Goal: Task Accomplishment & Management: Manage account settings

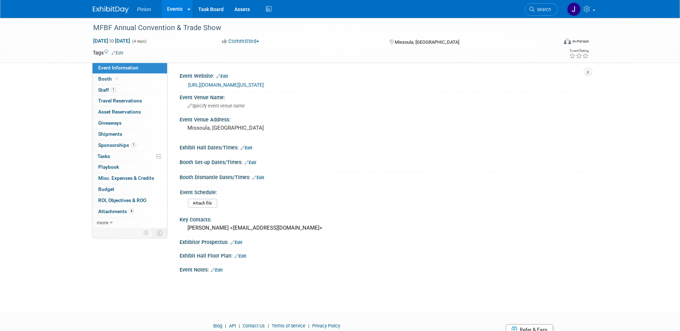
click at [99, 1] on div at bounding box center [115, 6] width 44 height 13
click at [97, 9] on img at bounding box center [111, 9] width 36 height 7
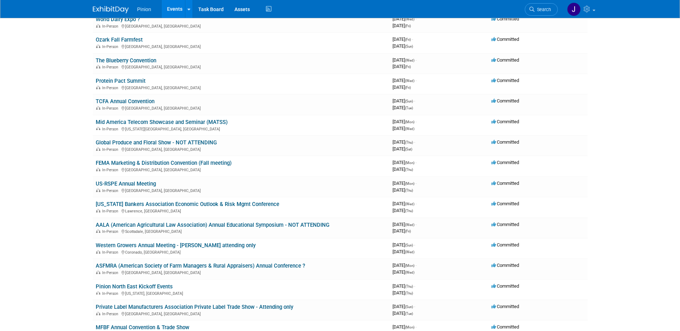
scroll to position [71, 0]
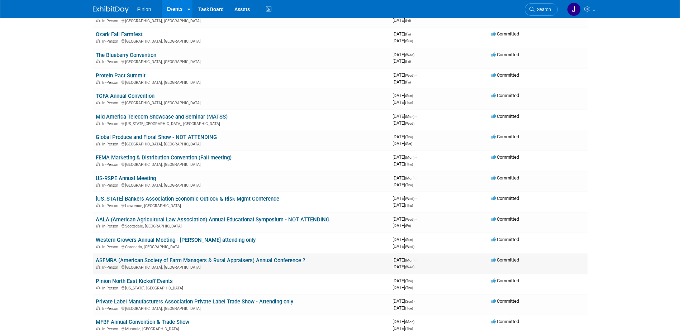
click at [125, 259] on link "ASFMRA (American Society of Farm Managers & Rural Appraisers) Annual Conference…" at bounding box center [200, 260] width 209 height 6
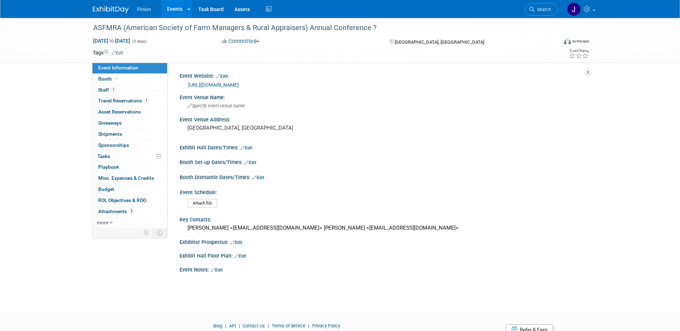
click at [118, 12] on img at bounding box center [111, 9] width 36 height 7
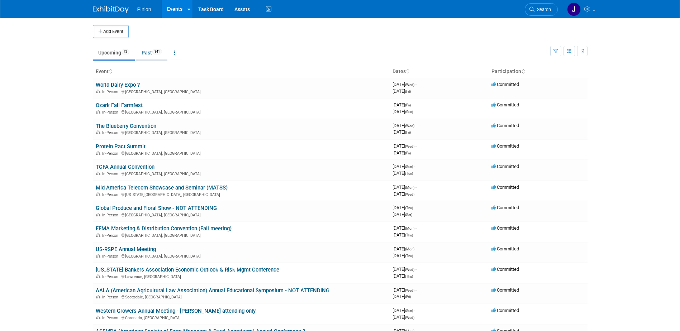
click at [148, 55] on link "Past 341" at bounding box center [151, 53] width 31 height 14
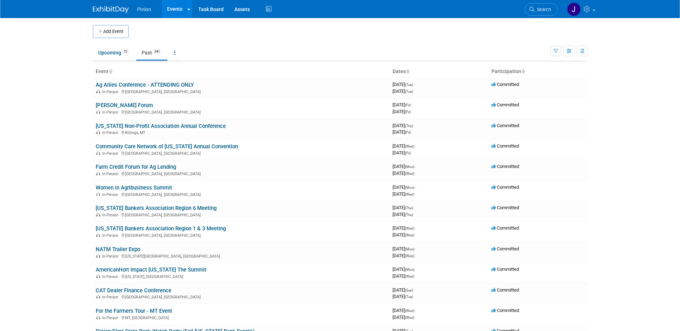
click at [109, 71] on icon at bounding box center [111, 72] width 4 height 5
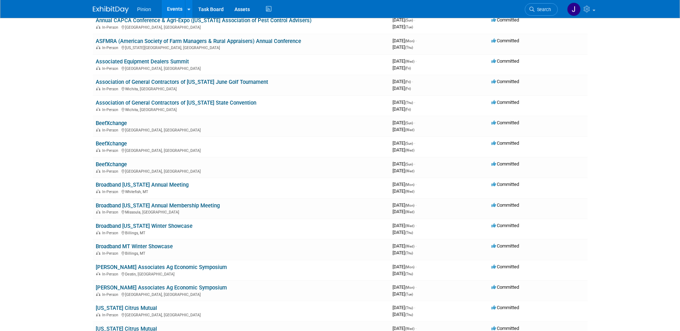
scroll to position [801, 0]
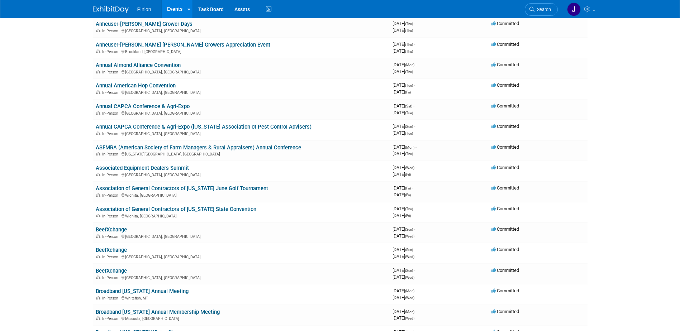
click at [151, 148] on link "ASFMRA (American Society of Farm Managers & Rural Appraisers) Annual Conference" at bounding box center [198, 147] width 205 height 6
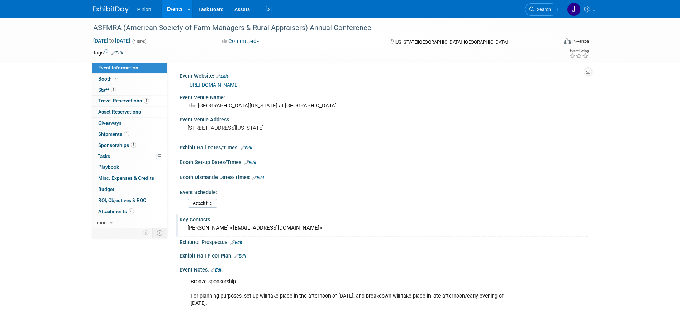
drag, startPoint x: 299, startPoint y: 234, endPoint x: 303, endPoint y: 235, distance: 4.3
click at [299, 234] on div "Brittany Tommelein <btommelein@asfmra.org>" at bounding box center [384, 229] width 408 height 12
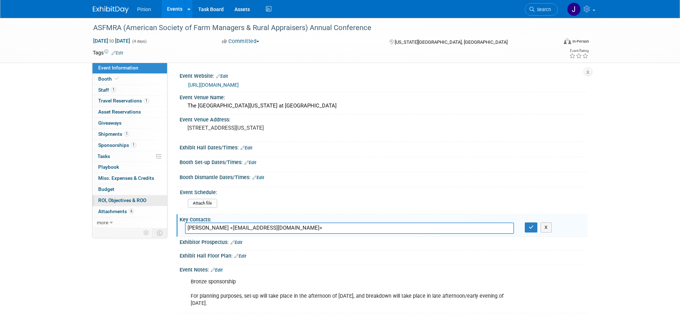
drag, startPoint x: 249, startPoint y: 222, endPoint x: 161, endPoint y: 203, distance: 90.9
click at [156, 203] on div "Event Information Event Info Booth Booth 1 Staff 1 Staff 1 Travel Reservations …" at bounding box center [339, 166] width 505 height 296
type input "Lori Schafer <lschafer@asfmra.org>"
click at [530, 226] on icon "button" at bounding box center [531, 227] width 5 height 5
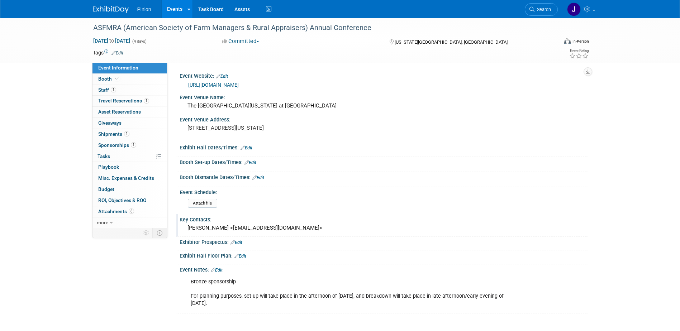
click at [287, 229] on div "Lori Schafer <lschafer@asfmra.org>" at bounding box center [383, 228] width 397 height 11
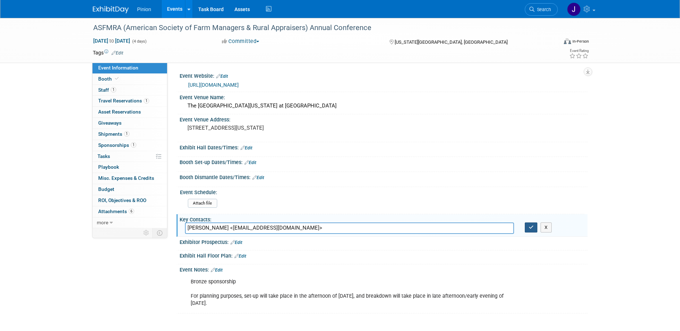
click at [529, 228] on icon "button" at bounding box center [531, 227] width 5 height 5
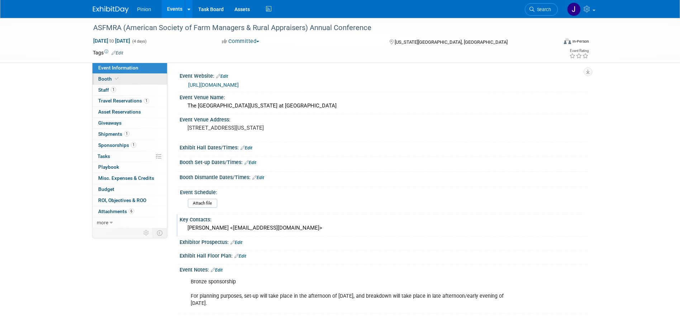
click at [115, 79] on icon at bounding box center [117, 79] width 4 height 4
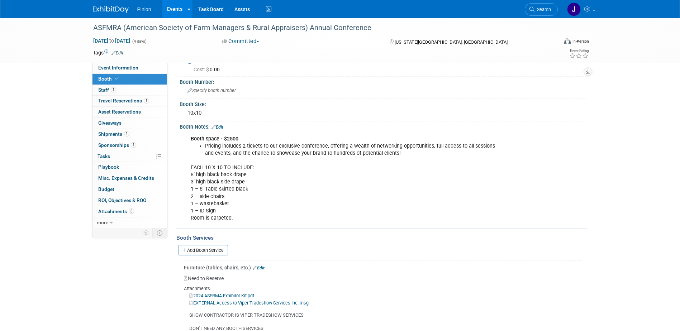
scroll to position [149, 0]
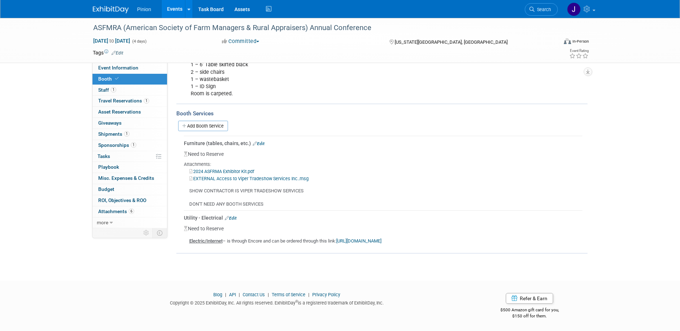
click at [230, 170] on link "2024 ASFRMA Exhibitor Kit.pdf" at bounding box center [221, 171] width 65 height 5
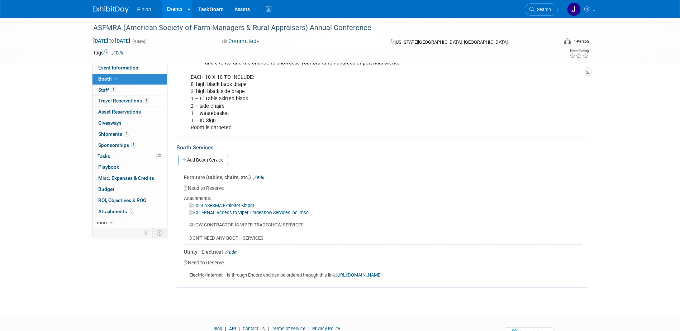
scroll to position [120, 0]
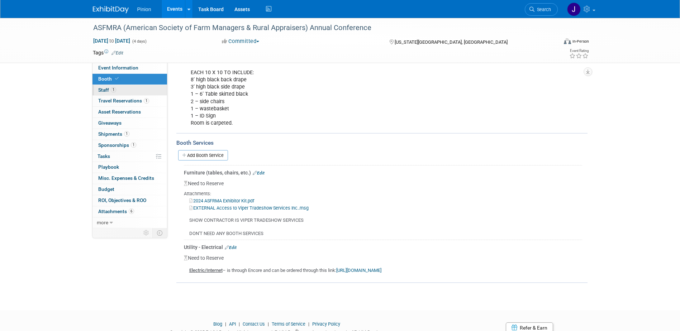
click at [113, 89] on span "1" at bounding box center [113, 89] width 5 height 5
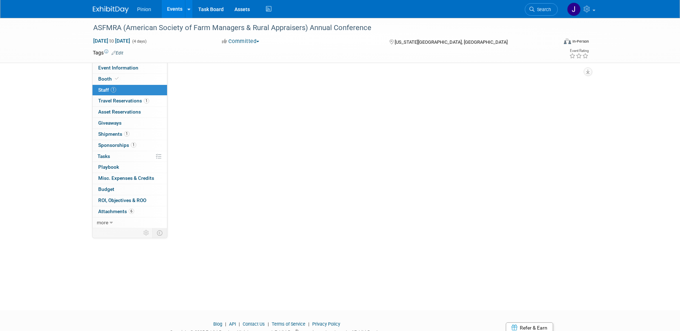
scroll to position [0, 0]
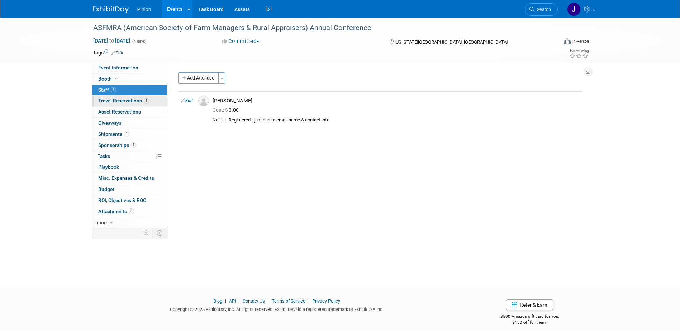
click at [138, 100] on span "Travel Reservations 1" at bounding box center [123, 101] width 51 height 6
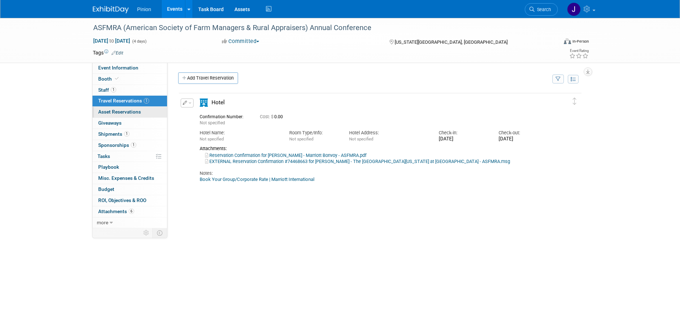
click at [119, 111] on span "Asset Reservations 0" at bounding box center [119, 112] width 43 height 6
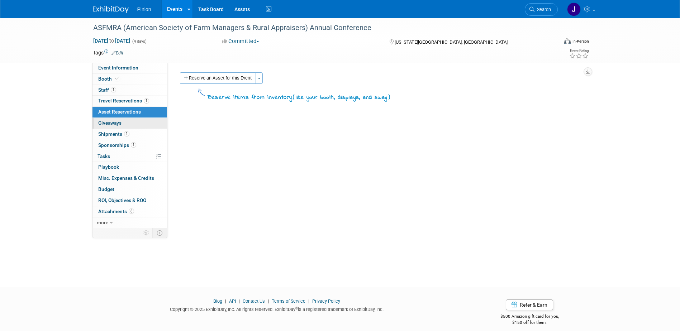
click at [114, 120] on span "Giveaways 0" at bounding box center [109, 123] width 23 height 6
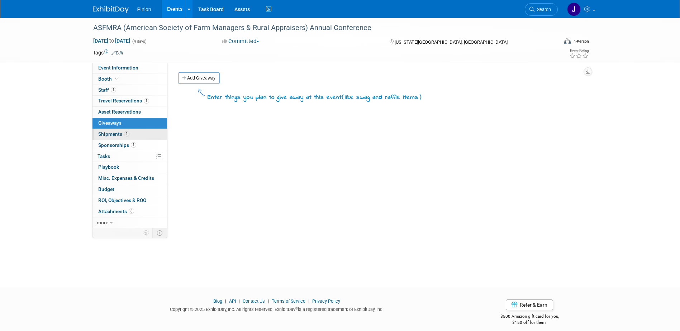
click at [112, 133] on span "Shipments 1" at bounding box center [113, 134] width 31 height 6
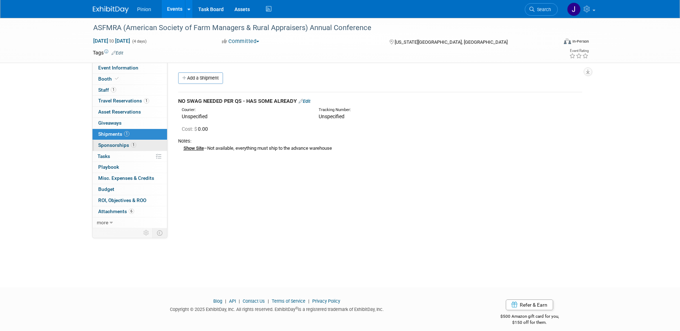
click at [118, 144] on span "Sponsorships 1" at bounding box center [117, 145] width 38 height 6
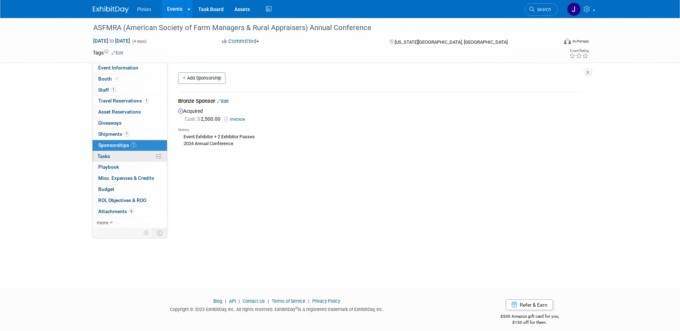
click at [111, 157] on link "0% Tasks 0%" at bounding box center [129, 156] width 75 height 11
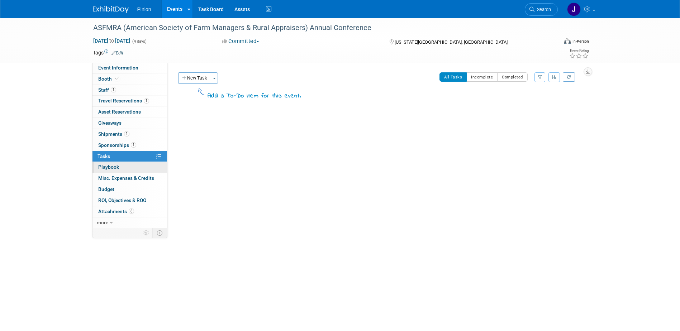
click at [108, 166] on span "Playbook 0" at bounding box center [108, 167] width 21 height 6
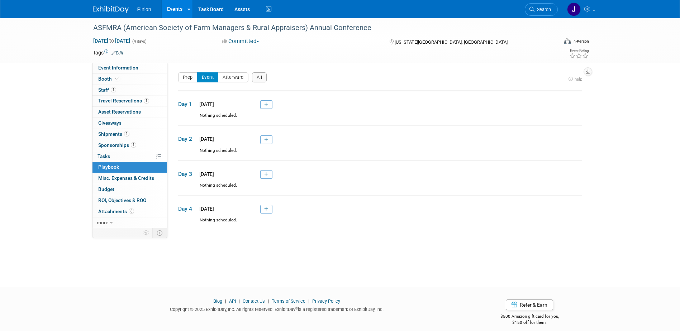
drag, startPoint x: 111, startPoint y: 176, endPoint x: 107, endPoint y: 186, distance: 11.1
click at [112, 176] on span "Misc. Expenses & Credits 0" at bounding box center [126, 178] width 56 height 6
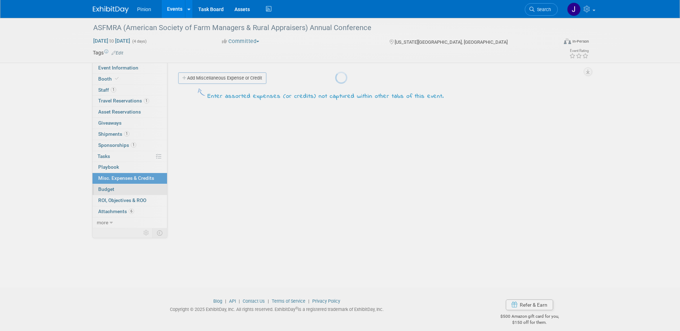
click at [106, 186] on span "Budget" at bounding box center [106, 189] width 16 height 6
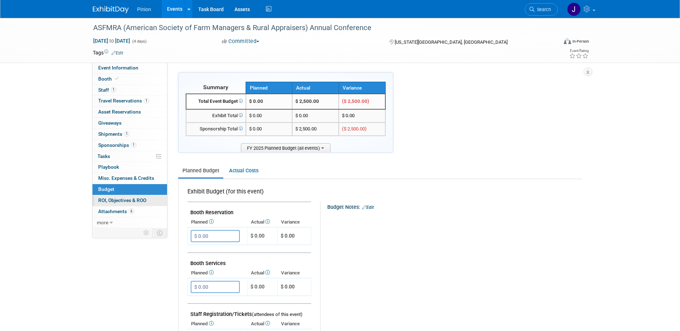
click at [106, 195] on link "0 ROI, Objectives & ROO 0" at bounding box center [129, 200] width 75 height 11
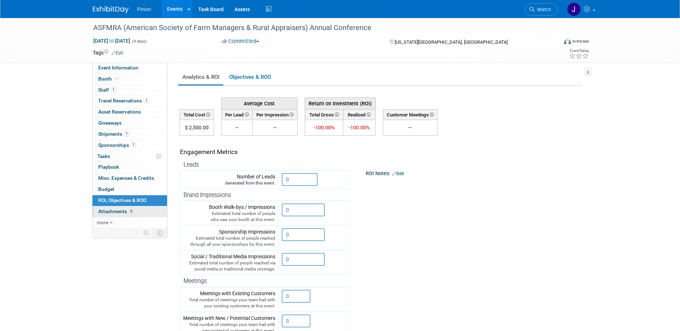
click at [112, 206] on link "6 Attachments 6" at bounding box center [129, 211] width 75 height 11
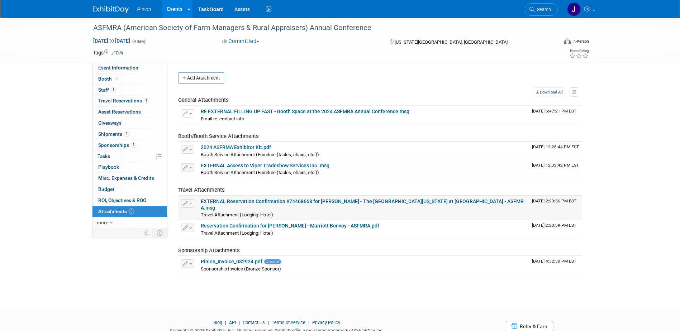
click at [227, 201] on link "EXTERNAL Reservation Confirmation #74468663 for Quint - The Westin Kansas City …" at bounding box center [362, 205] width 323 height 12
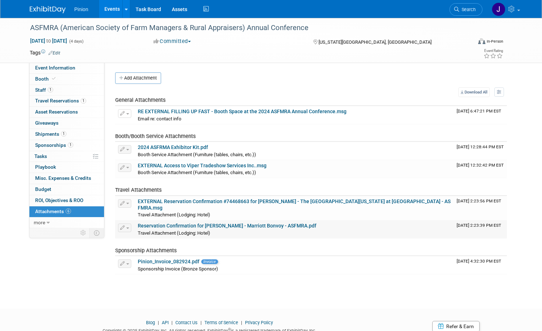
click at [255, 223] on link "Reservation Confirmation for Quint - Marriott Bonvoy - ASFMRA.pdf" at bounding box center [227, 226] width 178 height 6
click at [247, 165] on link "EXTERNAL Access to Viper Tradeshow Services Inc..msg" at bounding box center [202, 166] width 129 height 6
click at [214, 165] on link "EXTERNAL Access to Viper Tradeshow Services Inc..msg" at bounding box center [202, 166] width 129 height 6
drag, startPoint x: 544, startPoint y: 14, endPoint x: 196, endPoint y: 166, distance: 379.5
drag, startPoint x: 196, startPoint y: 166, endPoint x: 312, endPoint y: 137, distance: 120.0
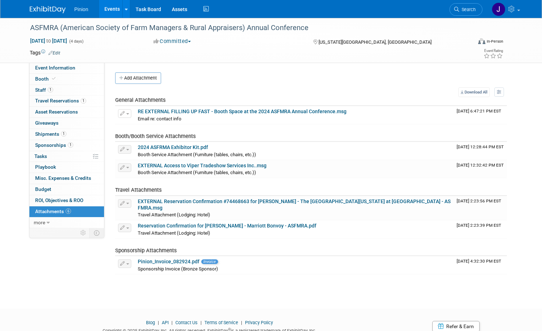
click at [312, 137] on td "Booth/Booth Service Attachments" at bounding box center [284, 133] width 338 height 18
click at [208, 166] on link "EXTERNAL Access to Viper Tradeshow Services Inc..msg" at bounding box center [202, 166] width 129 height 6
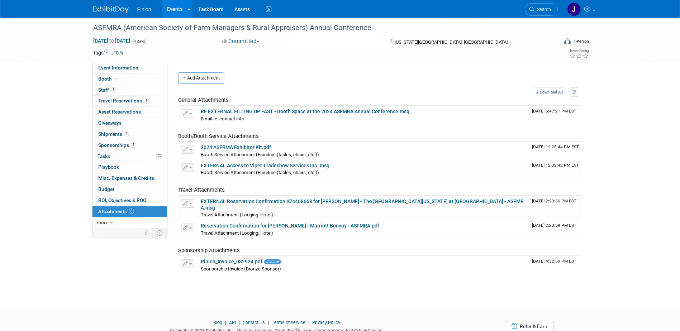
click at [112, 11] on img at bounding box center [111, 9] width 36 height 7
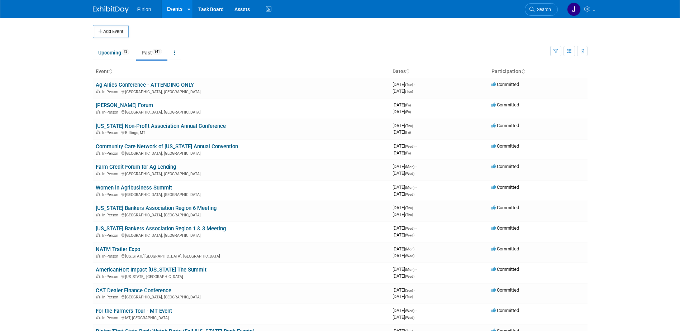
click at [109, 54] on link "Upcoming 72" at bounding box center [114, 53] width 42 height 14
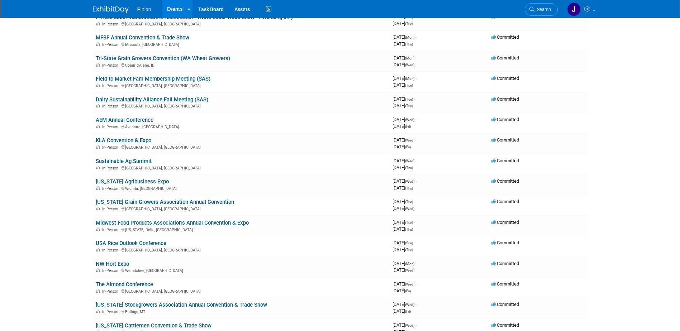
scroll to position [361, 0]
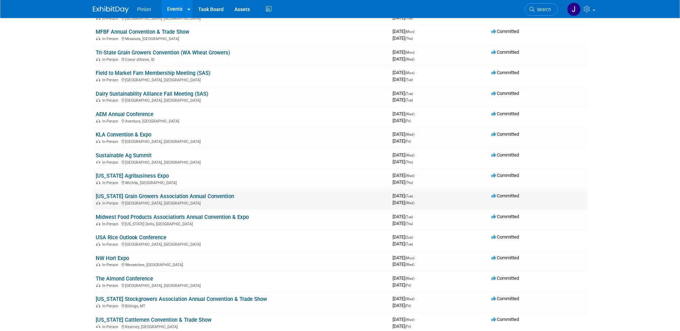
click at [187, 196] on link "[US_STATE] Grain Growers Association Annual Convention" at bounding box center [165, 196] width 138 height 6
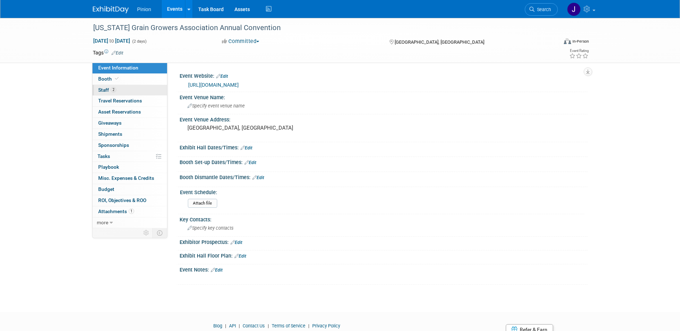
click at [111, 91] on span "2" at bounding box center [113, 89] width 5 height 5
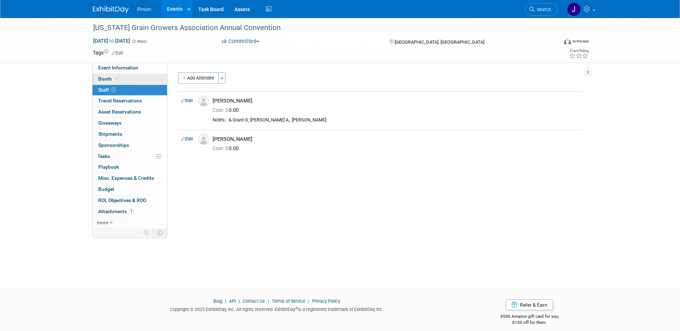
click at [116, 82] on link "Booth" at bounding box center [129, 79] width 75 height 11
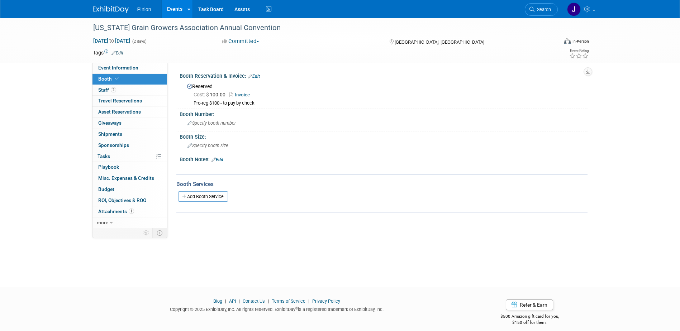
click at [222, 157] on link "Edit" at bounding box center [217, 159] width 12 height 5
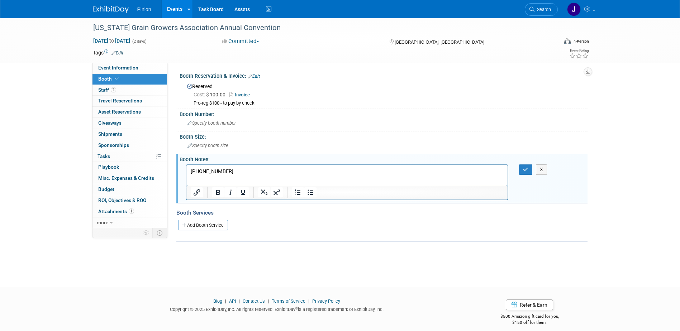
drag, startPoint x: 161, startPoint y: 151, endPoint x: 115, endPoint y: 143, distance: 45.9
click at [186, 165] on html "(620) 388-3455" at bounding box center [346, 170] width 321 height 10
click at [239, 175] on html "(620) 388-3455" at bounding box center [346, 170] width 321 height 10
drag, startPoint x: 239, startPoint y: 175, endPoint x: 85, endPoint y: 151, distance: 156.3
click at [186, 165] on html "(620) 388-3455" at bounding box center [346, 170] width 321 height 10
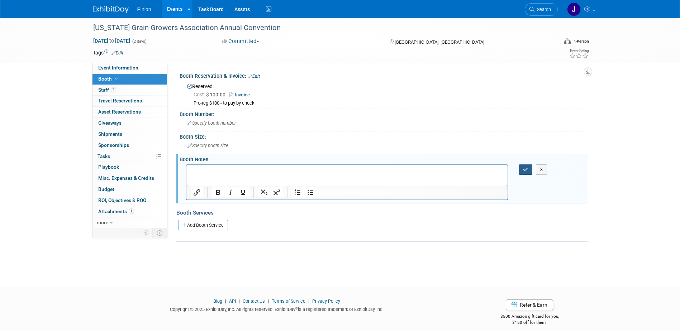
click at [523, 171] on icon "button" at bounding box center [525, 169] width 5 height 5
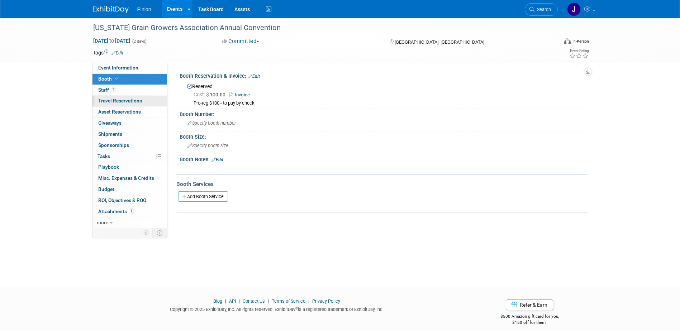
click at [124, 100] on span "Travel Reservations 0" at bounding box center [120, 101] width 44 height 6
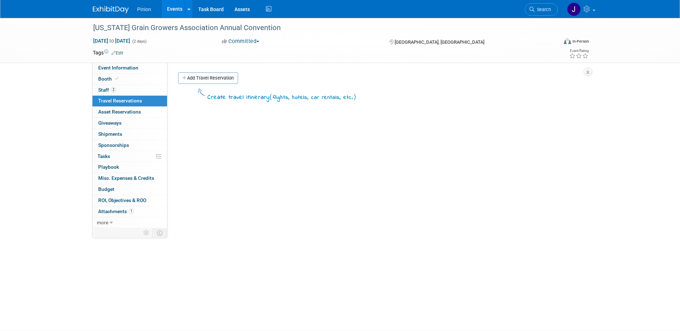
click at [213, 81] on link "Add Travel Reservation" at bounding box center [208, 77] width 60 height 11
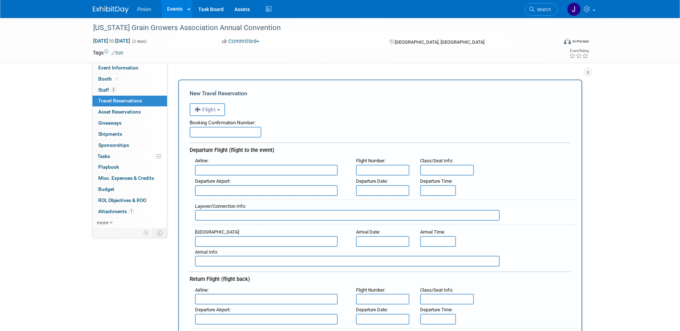
click at [217, 109] on button "Flight" at bounding box center [207, 109] width 35 height 13
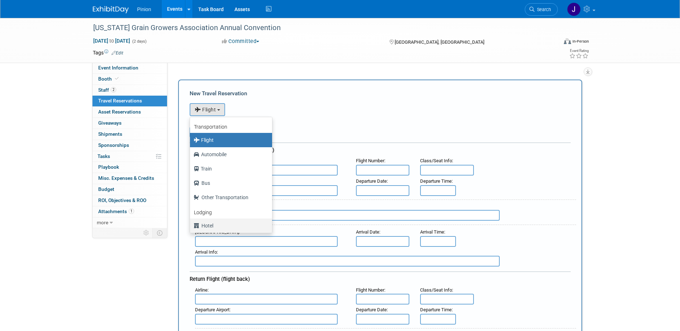
click at [206, 224] on label "Hotel" at bounding box center [229, 225] width 71 height 11
click at [191, 224] on input "Hotel" at bounding box center [188, 225] width 5 height 5
select select "6"
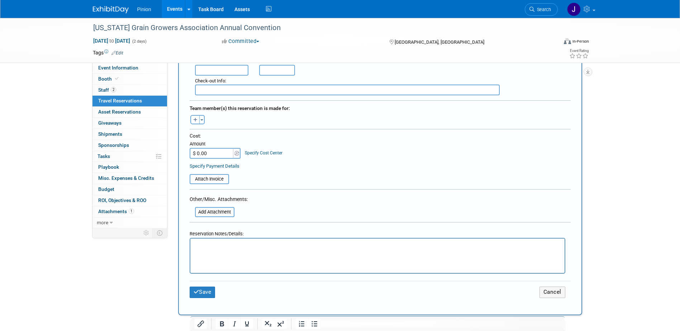
scroll to position [219, 0]
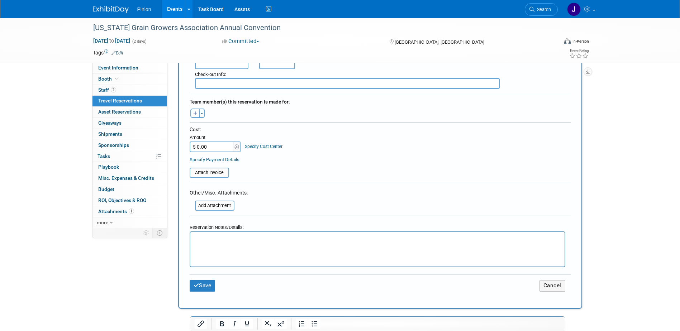
click at [285, 243] on html at bounding box center [377, 237] width 374 height 10
drag, startPoint x: 284, startPoint y: 244, endPoint x: 222, endPoint y: 238, distance: 62.3
click at [222, 238] on p "Rich Text Area. Press ALT-0 for help." at bounding box center [377, 239] width 366 height 8
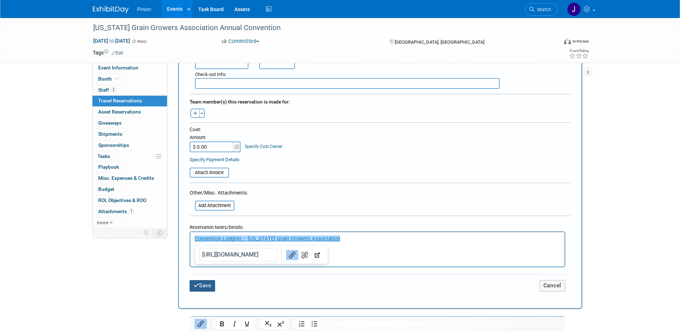
click at [200, 286] on button "Save" at bounding box center [203, 285] width 26 height 11
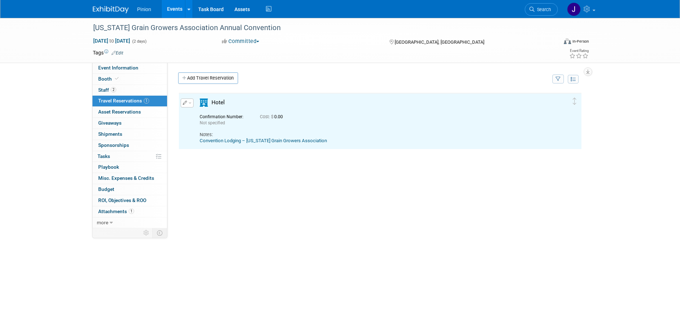
scroll to position [0, 0]
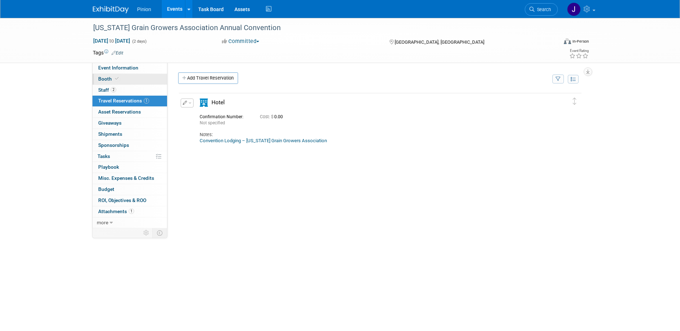
click at [120, 80] on link "Booth" at bounding box center [129, 79] width 75 height 11
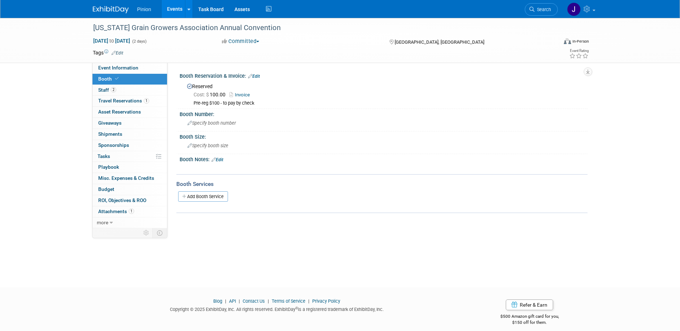
click at [222, 161] on link "Edit" at bounding box center [217, 159] width 12 height 5
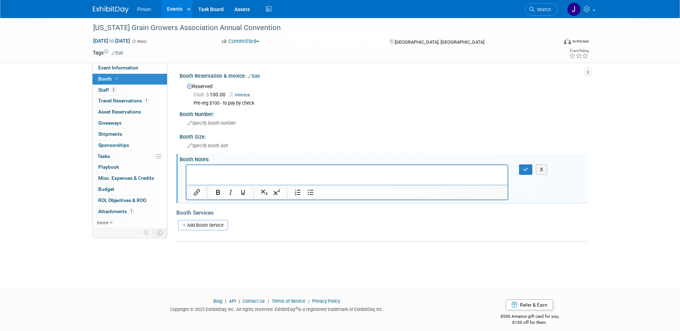
drag, startPoint x: 218, startPoint y: 166, endPoint x: 210, endPoint y: 170, distance: 8.7
click at [210, 170] on p "Rich Text Area. Press ALT-0 for help." at bounding box center [346, 171] width 313 height 7
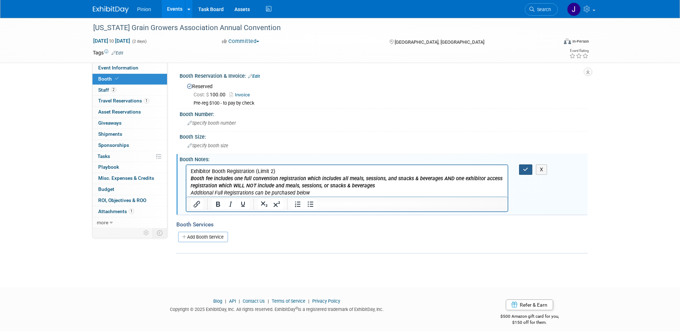
click at [524, 167] on icon "button" at bounding box center [525, 169] width 5 height 5
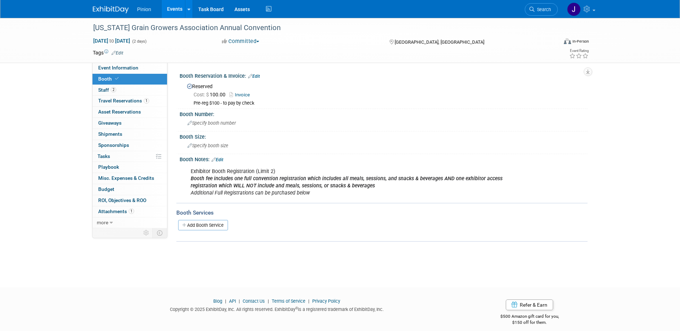
click at [223, 159] on link "Edit" at bounding box center [217, 159] width 12 height 5
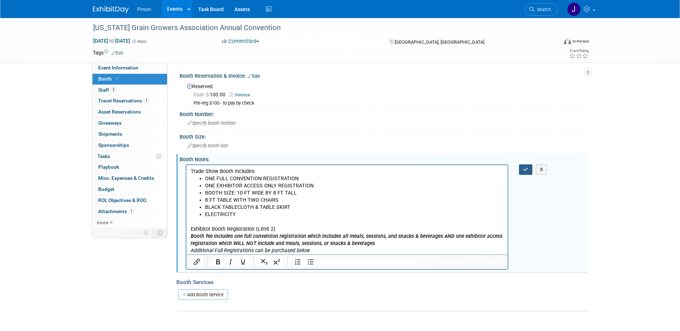
click at [525, 167] on icon "button" at bounding box center [525, 169] width 5 height 5
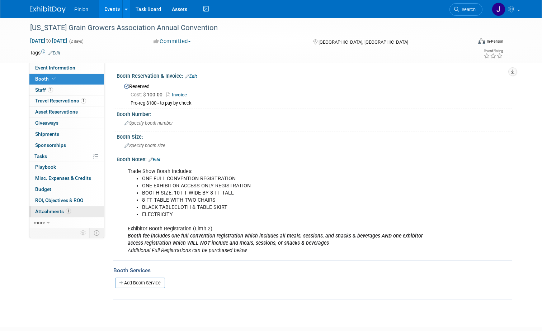
click at [52, 210] on span "Attachments 1" at bounding box center [53, 212] width 36 height 6
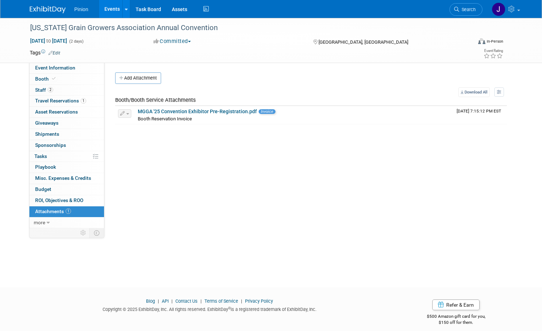
click at [138, 79] on button "Add Attachment" at bounding box center [138, 77] width 46 height 11
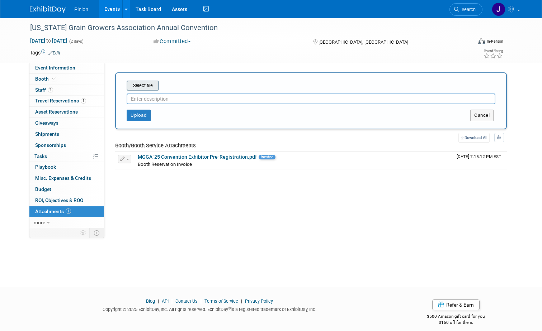
click at [142, 86] on input "file" at bounding box center [115, 85] width 85 height 9
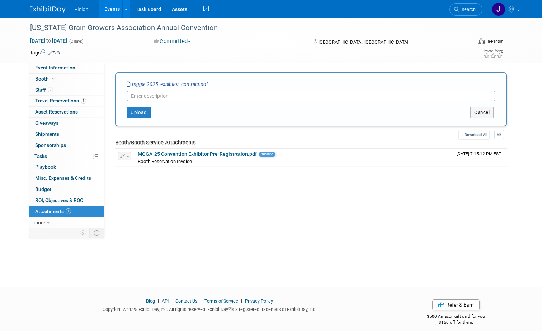
click at [187, 92] on input "text" at bounding box center [311, 96] width 368 height 11
type input "Exhibitor Contract"
click at [135, 115] on button "Upload" at bounding box center [139, 112] width 24 height 11
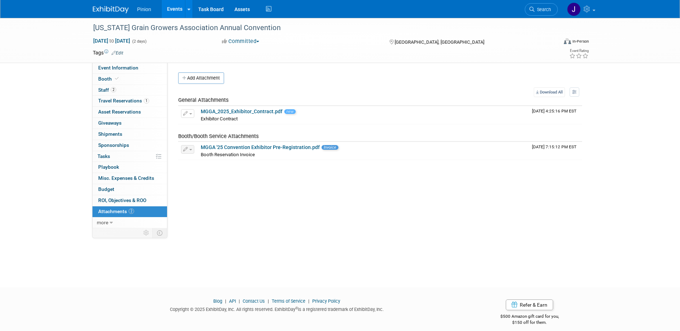
click at [117, 14] on div "Pinion Events Add Event Bulk Upload Events Shareable Event Boards Recently View…" at bounding box center [340, 9] width 495 height 18
click at [117, 11] on img at bounding box center [111, 9] width 36 height 7
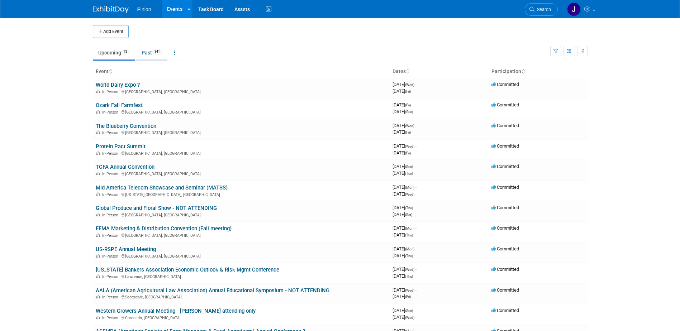
click at [146, 51] on link "Past 341" at bounding box center [151, 53] width 31 height 14
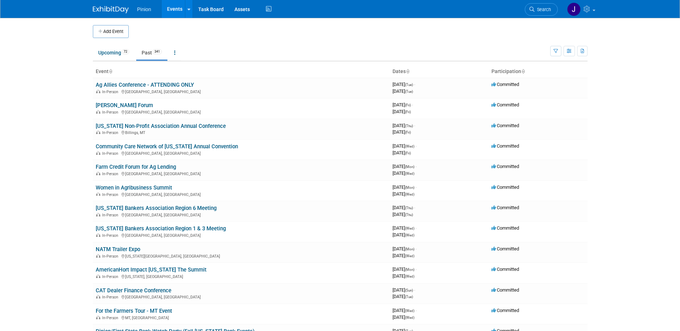
click at [110, 72] on icon at bounding box center [111, 72] width 4 height 5
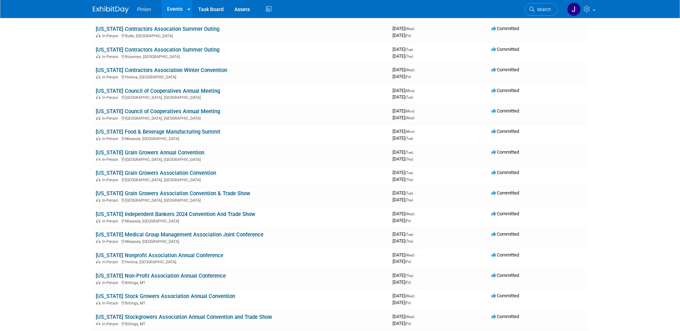
scroll to position [4554, 0]
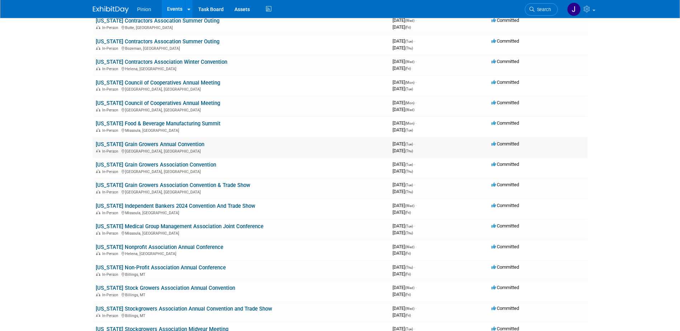
click at [161, 143] on link "[US_STATE] Grain Growers Annual Convention" at bounding box center [150, 144] width 109 height 6
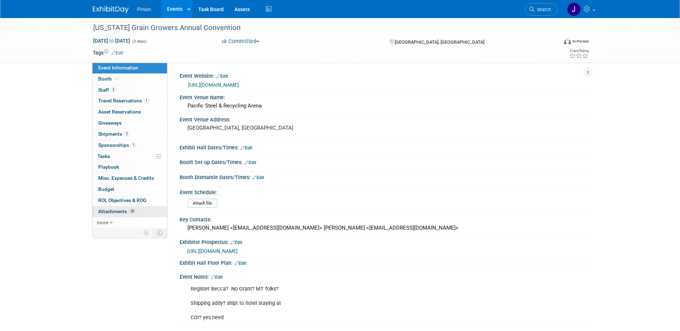
click at [132, 213] on span "20" at bounding box center [132, 211] width 7 height 5
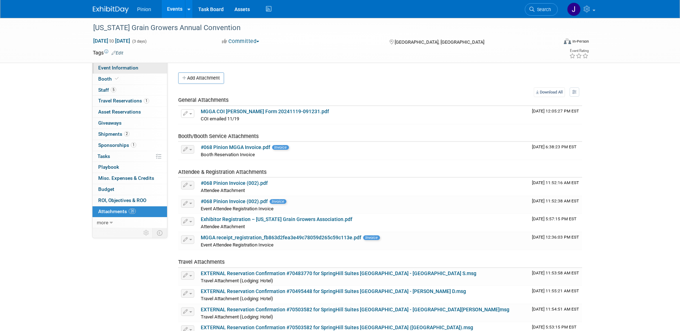
click at [104, 67] on span "Event Information" at bounding box center [118, 68] width 40 height 6
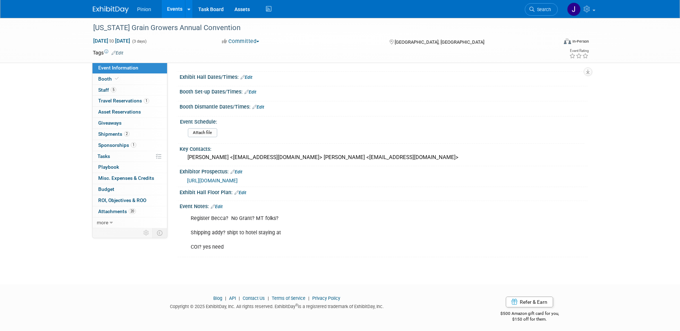
scroll to position [74, 0]
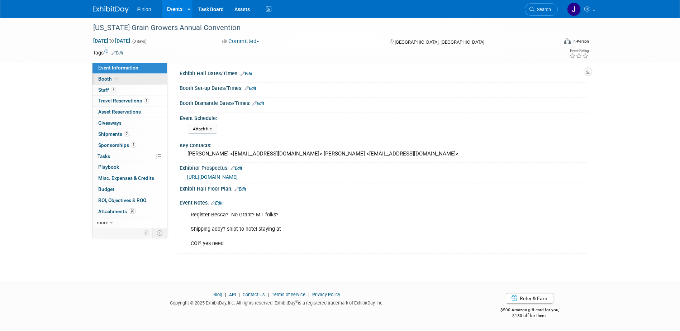
click at [126, 80] on link "Booth" at bounding box center [129, 79] width 75 height 11
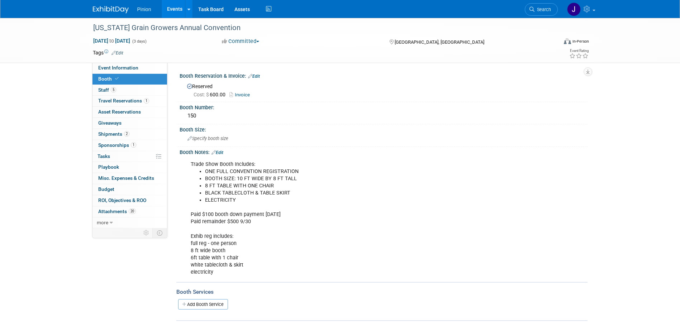
click at [105, 8] on img at bounding box center [111, 9] width 36 height 7
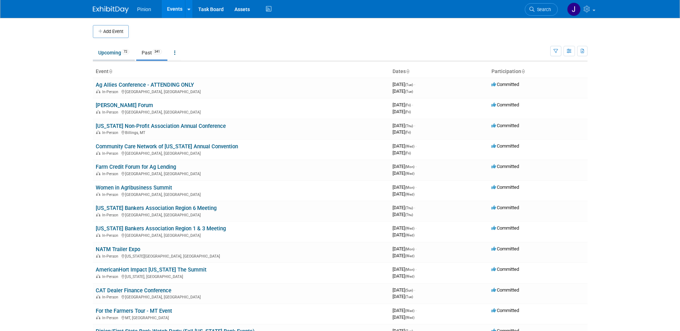
click at [103, 50] on link "Upcoming 72" at bounding box center [114, 53] width 42 height 14
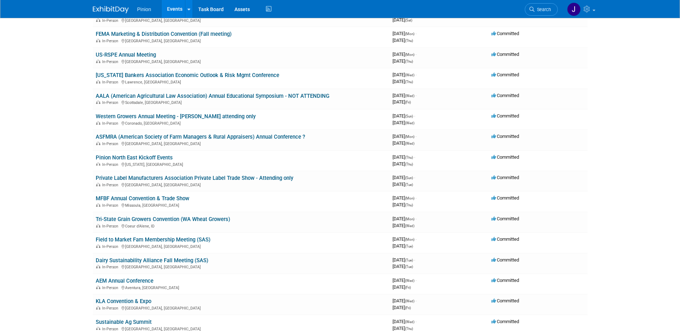
scroll to position [202, 0]
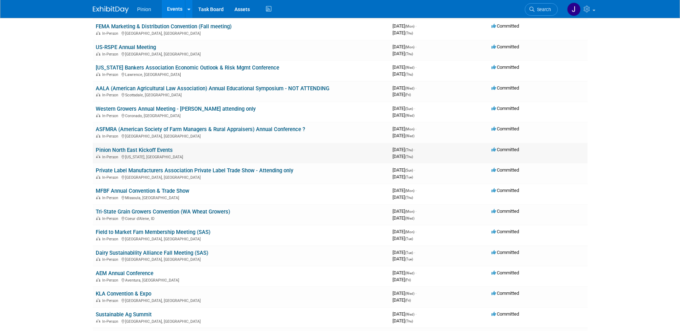
click at [150, 152] on link "Pinion North East Kickoff Events" at bounding box center [134, 150] width 77 height 6
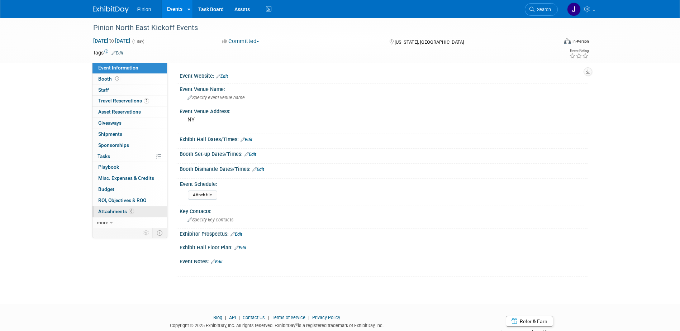
click at [129, 212] on span "8" at bounding box center [131, 211] width 5 height 5
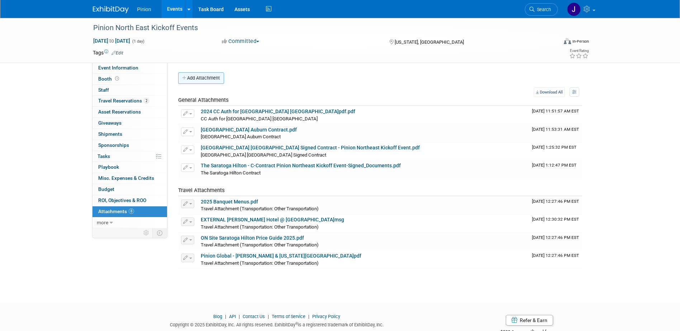
click at [202, 77] on button "Add Attachment" at bounding box center [201, 77] width 46 height 11
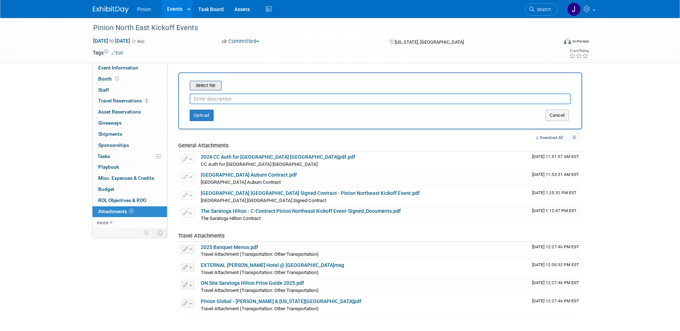
click at [201, 82] on input "file" at bounding box center [178, 85] width 85 height 9
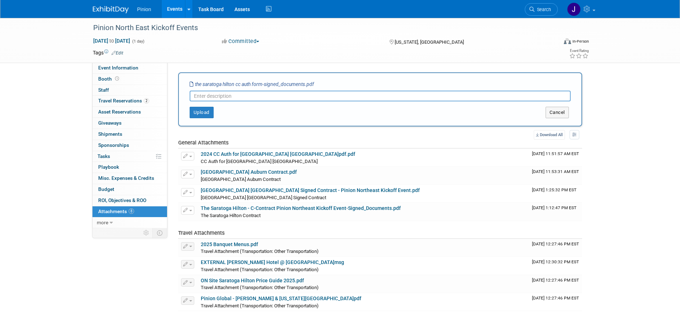
click at [211, 100] on input "text" at bounding box center [380, 96] width 381 height 11
click at [204, 110] on button "Upload" at bounding box center [202, 112] width 24 height 11
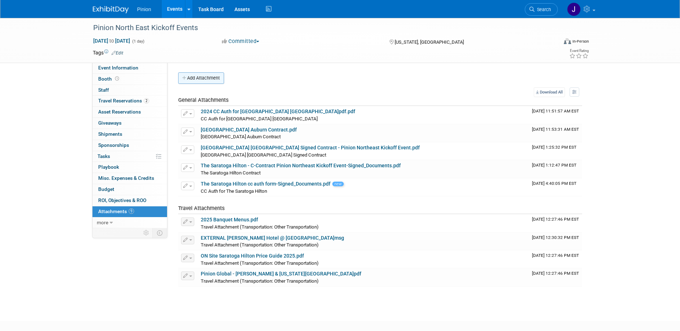
click at [199, 81] on button "Add Attachment" at bounding box center [201, 77] width 46 height 11
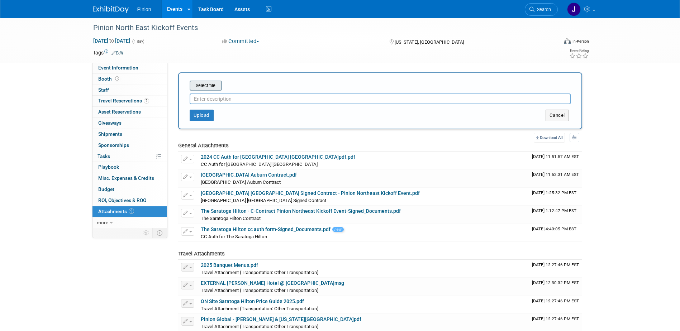
click at [200, 87] on input "file" at bounding box center [178, 85] width 85 height 9
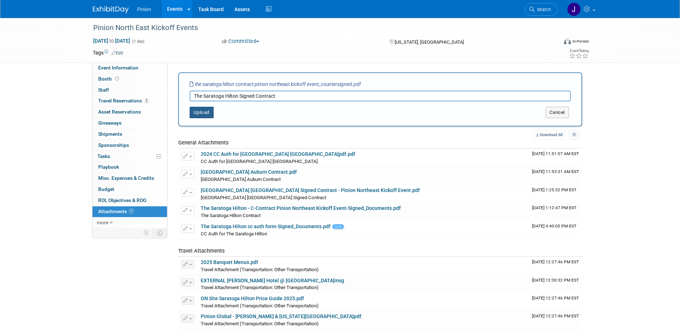
type input "The Saratoga Hilton Signed Contract"
click at [203, 109] on button "Upload" at bounding box center [202, 112] width 24 height 11
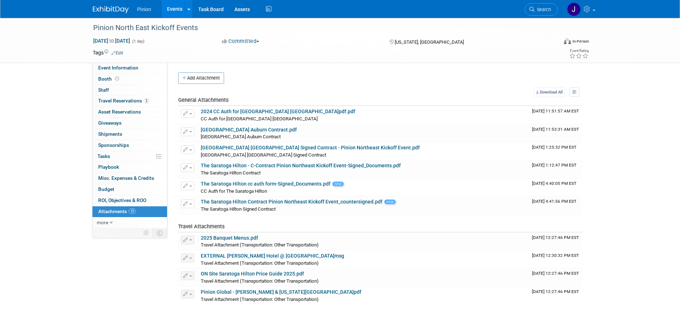
click at [108, 3] on div at bounding box center [115, 6] width 44 height 13
click at [106, 9] on img at bounding box center [111, 9] width 36 height 7
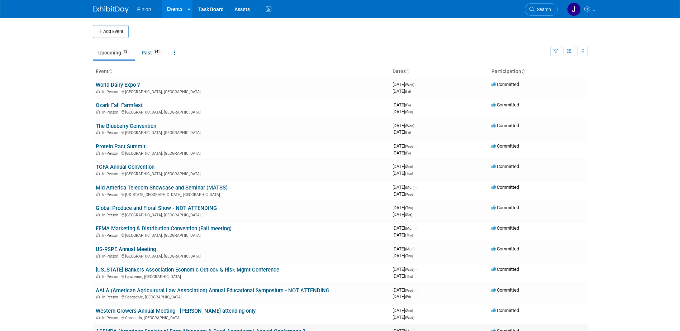
click at [116, 329] on link "ASFMRA (American Society of Farm Managers & Rural Appraisers) Annual Conference…" at bounding box center [200, 331] width 209 height 6
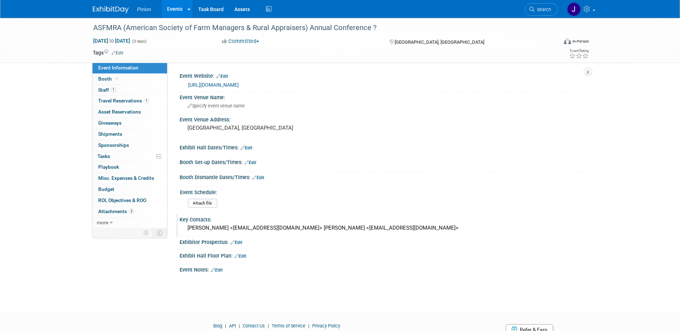
click at [234, 234] on div "[PERSON_NAME] <[EMAIL_ADDRESS][DOMAIN_NAME]> [PERSON_NAME] <[EMAIL_ADDRESS][DOM…" at bounding box center [384, 229] width 408 height 12
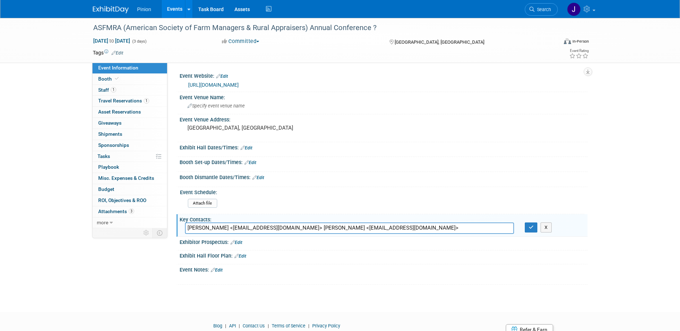
drag, startPoint x: 265, startPoint y: 228, endPoint x: 175, endPoint y: 221, distance: 90.2
click at [177, 221] on div "Key Contacts: [PERSON_NAME] <[EMAIL_ADDRESS][DOMAIN_NAME]> [PERSON_NAME] <[EMAI…" at bounding box center [381, 225] width 411 height 23
type input "[PERSON_NAME] <[EMAIL_ADDRESS][DOMAIN_NAME]>"
click at [531, 230] on button "button" at bounding box center [531, 228] width 13 height 10
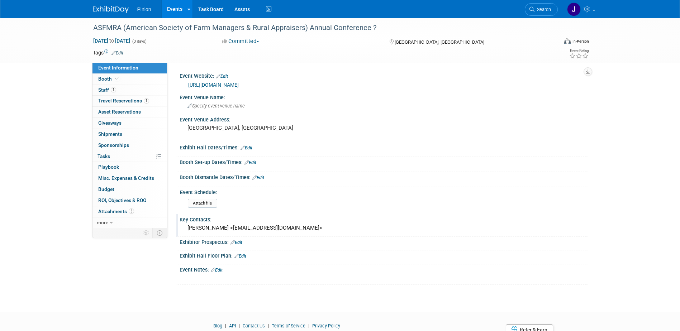
click at [118, 7] on img at bounding box center [111, 9] width 36 height 7
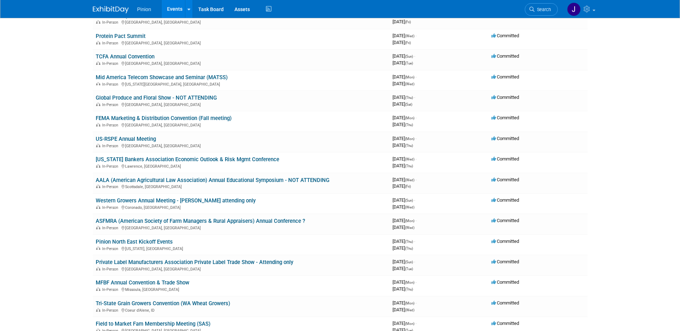
scroll to position [116, 0]
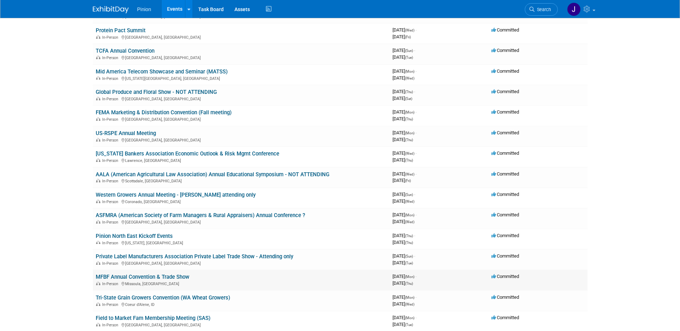
click at [110, 276] on link "MFBF Annual Convention & Trade Show" at bounding box center [143, 277] width 94 height 6
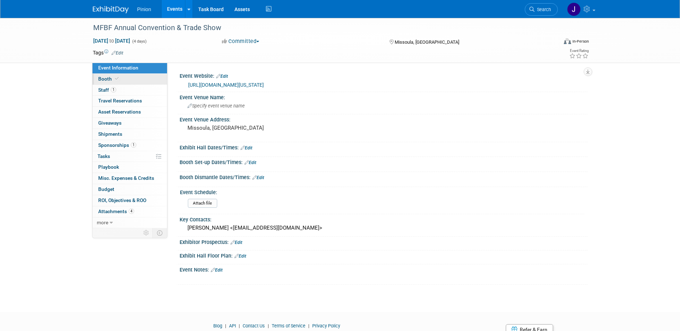
click at [109, 80] on span "Booth" at bounding box center [109, 79] width 22 height 6
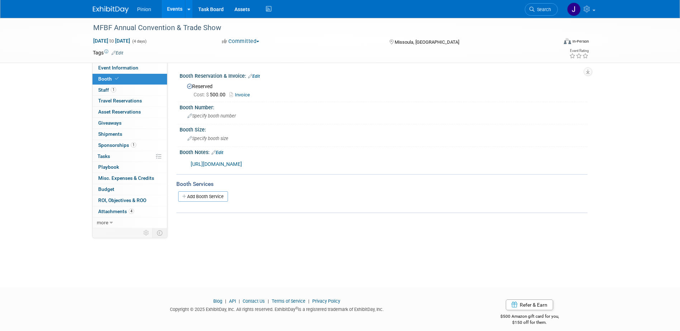
click at [242, 164] on link "[URL][DOMAIN_NAME]" at bounding box center [216, 164] width 51 height 6
click at [120, 214] on span "Attachments 4" at bounding box center [116, 212] width 36 height 6
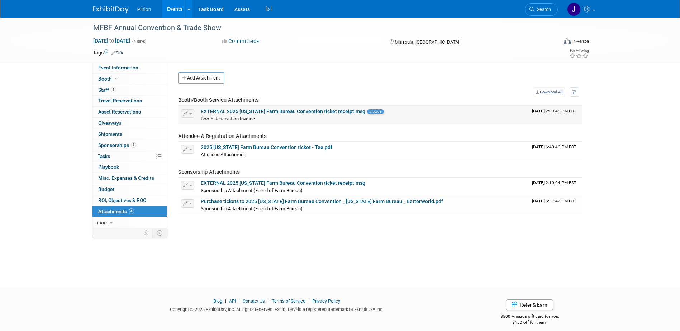
click at [323, 114] on link "EXTERNAL 2025 [US_STATE] Farm Bureau Convention ticket receipt.msg" at bounding box center [283, 112] width 165 height 6
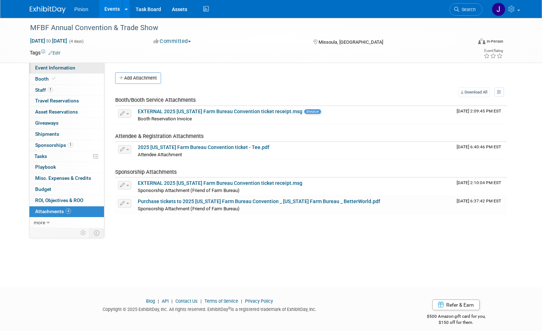
click at [65, 73] on link "Event Information" at bounding box center [66, 68] width 75 height 11
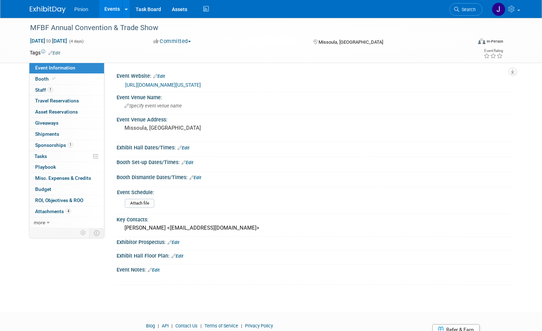
click at [151, 86] on link "[URL][DOMAIN_NAME][US_STATE]" at bounding box center [163, 85] width 76 height 6
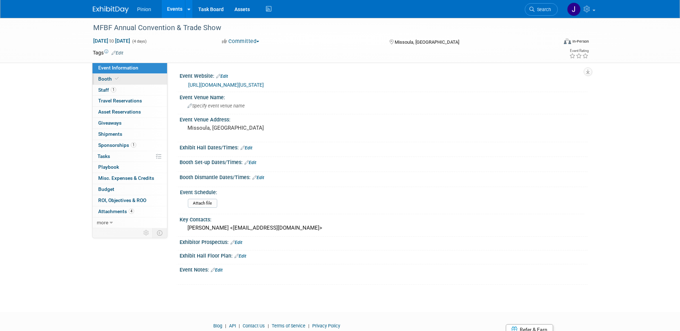
click at [105, 76] on span "Booth" at bounding box center [109, 79] width 22 height 6
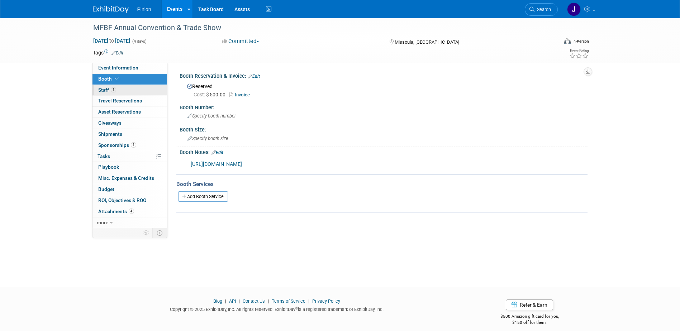
click at [113, 89] on span "1" at bounding box center [113, 89] width 5 height 5
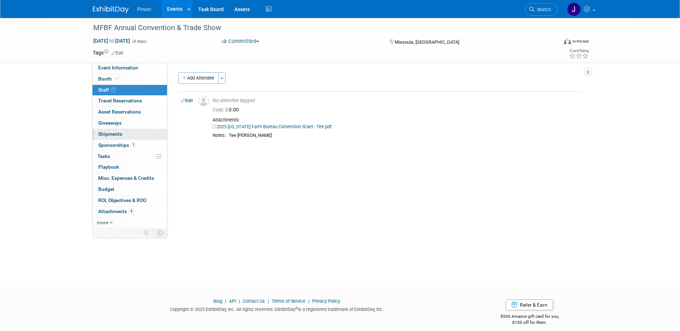
click at [116, 134] on span "Shipments 0" at bounding box center [110, 134] width 24 height 6
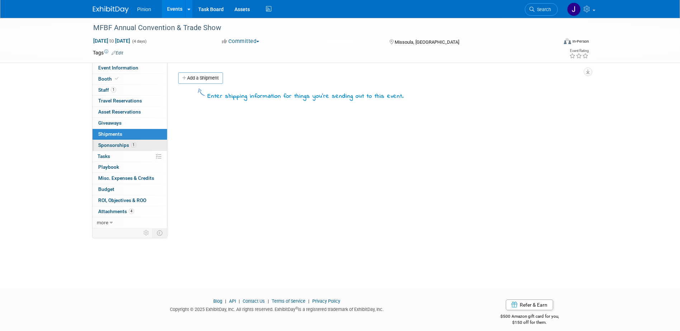
click at [112, 144] on span "Sponsorships 1" at bounding box center [117, 145] width 38 height 6
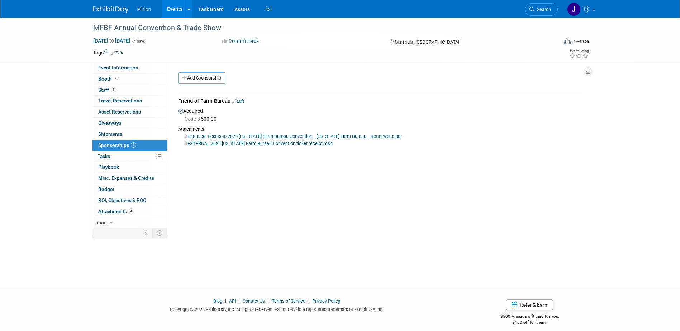
click at [100, 3] on div at bounding box center [115, 6] width 44 height 13
click at [101, 6] on link at bounding box center [115, 6] width 44 height 6
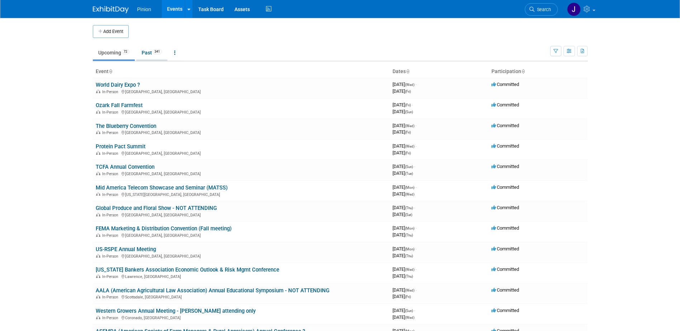
click at [160, 51] on span "341" at bounding box center [157, 51] width 10 height 5
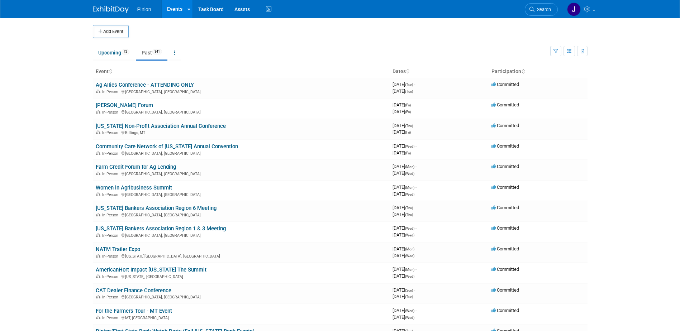
click at [111, 70] on icon at bounding box center [111, 72] width 4 height 5
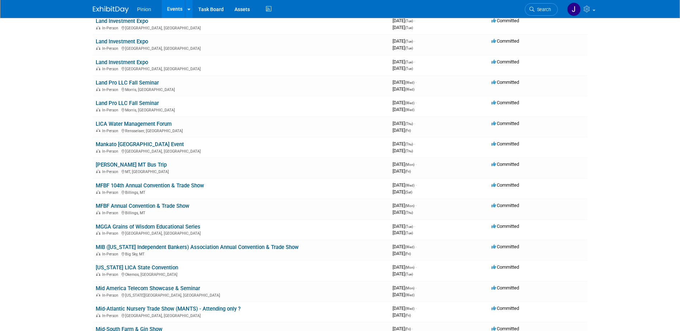
scroll to position [3924, 0]
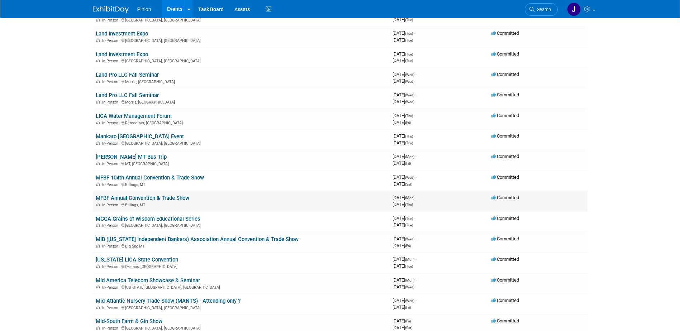
click at [163, 196] on link "MFBF Annual Convention & Trade Show" at bounding box center [143, 198] width 94 height 6
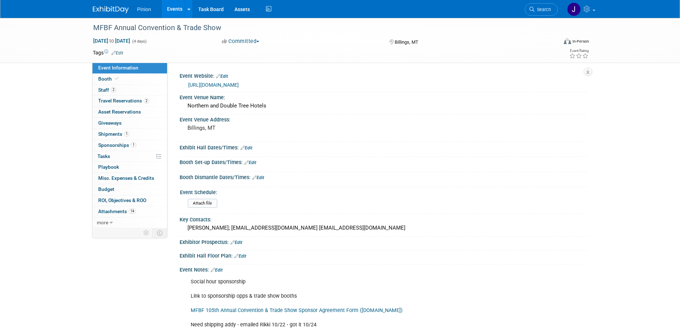
drag, startPoint x: 678, startPoint y: 89, endPoint x: 679, endPoint y: 135, distance: 46.2
click at [679, 135] on div "MFBF Annual Convention & Trade Show [DATE] to [DATE] (4 days) [DATE] to [DATE] …" at bounding box center [340, 198] width 680 height 360
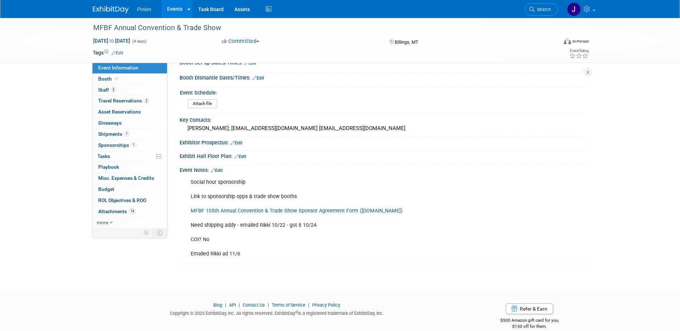
scroll to position [101, 0]
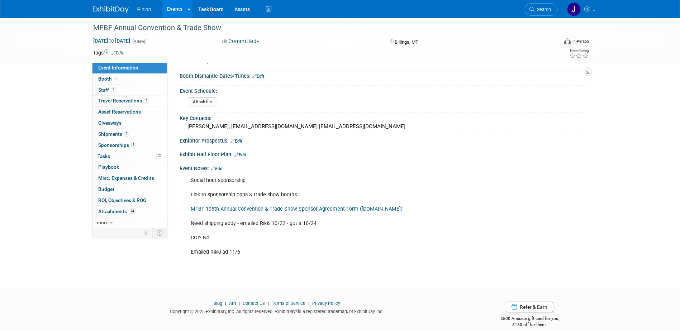
click at [107, 146] on span "Sponsorships 1" at bounding box center [117, 145] width 38 height 6
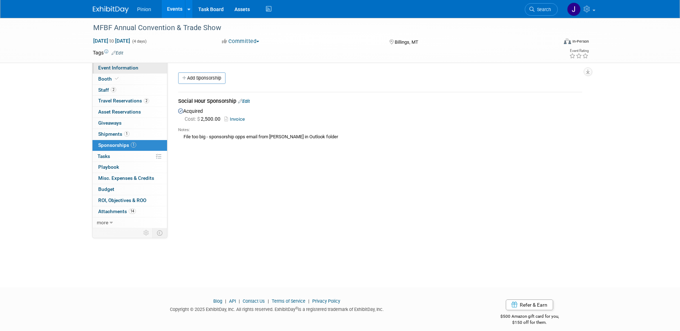
click at [124, 70] on span "Event Information" at bounding box center [118, 68] width 40 height 6
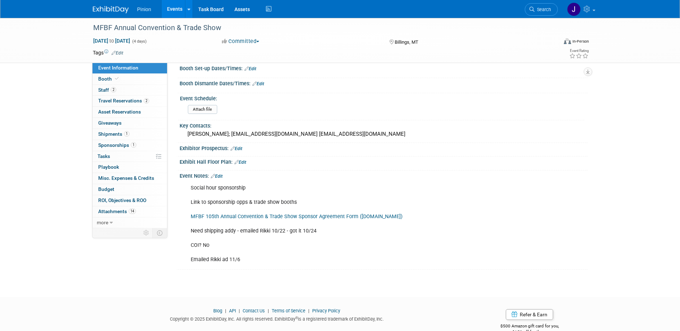
scroll to position [96, 0]
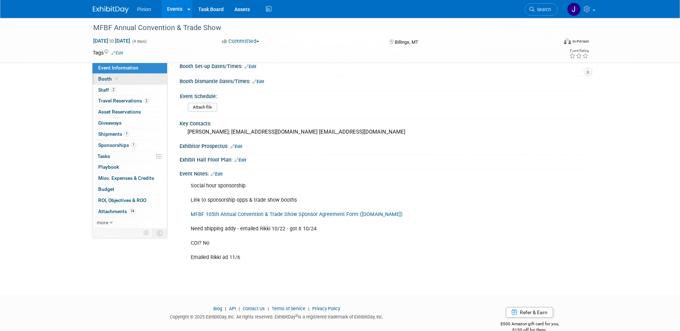
click at [100, 79] on span "Booth" at bounding box center [109, 79] width 22 height 6
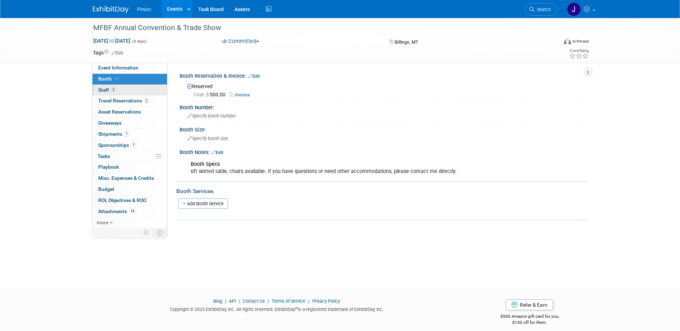
click at [95, 85] on link "2 Staff 2" at bounding box center [129, 90] width 75 height 11
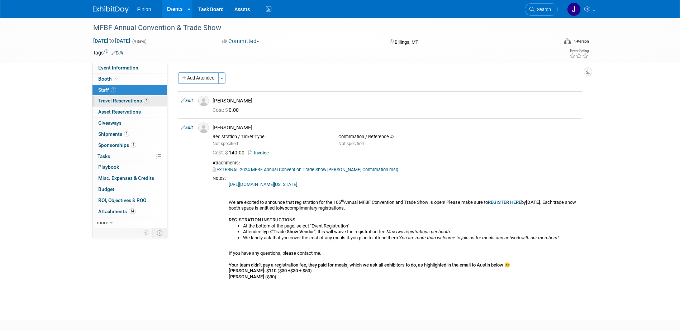
click at [141, 100] on span "Travel Reservations 2" at bounding box center [123, 101] width 51 height 6
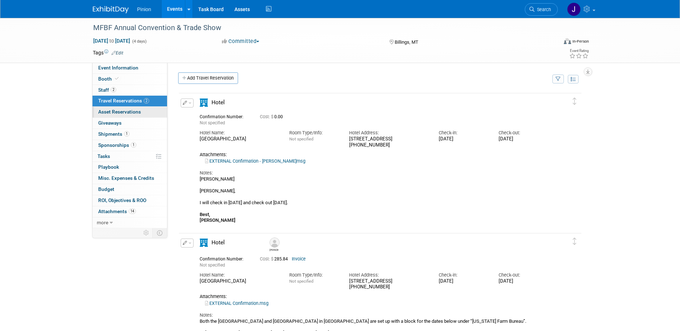
click at [124, 112] on span "Asset Reservations 0" at bounding box center [119, 112] width 43 height 6
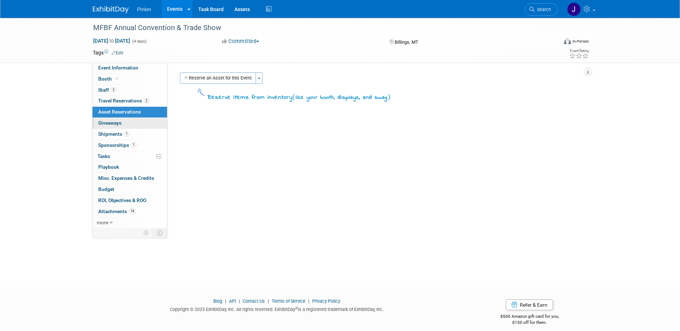
click at [115, 124] on span "Giveaways 0" at bounding box center [109, 123] width 23 height 6
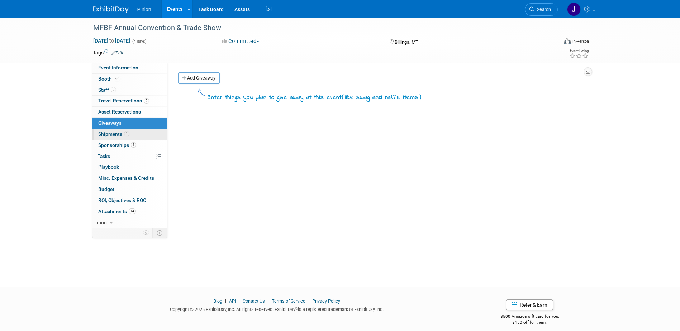
click at [123, 135] on span "Shipments 1" at bounding box center [113, 134] width 31 height 6
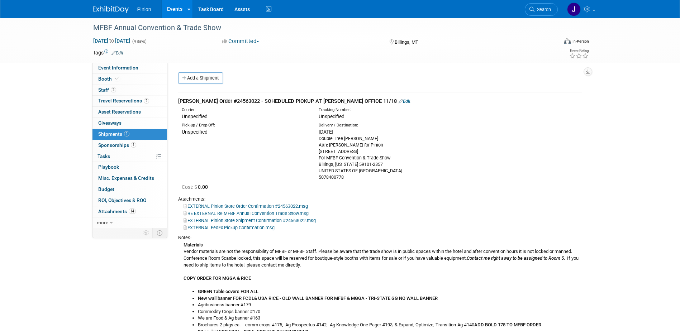
drag, startPoint x: 678, startPoint y: 106, endPoint x: 674, endPoint y: 167, distance: 61.5
click at [674, 167] on div "MFBF Annual Convention & Trade Show [DATE] to [DATE] (4 days) [DATE] to [DATE] …" at bounding box center [340, 246] width 680 height 456
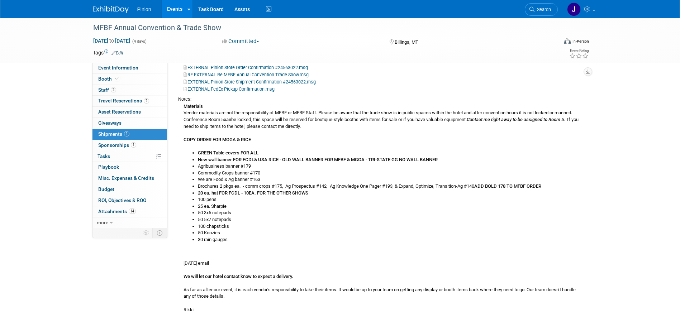
scroll to position [138, 0]
click at [109, 142] on span "Sponsorships 1" at bounding box center [117, 145] width 38 height 6
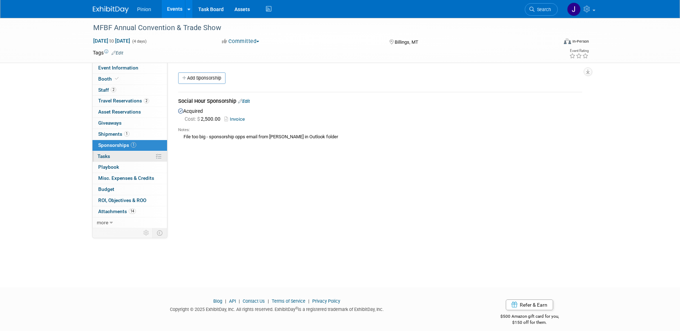
click at [109, 156] on span "Tasks 0%" at bounding box center [103, 156] width 13 height 6
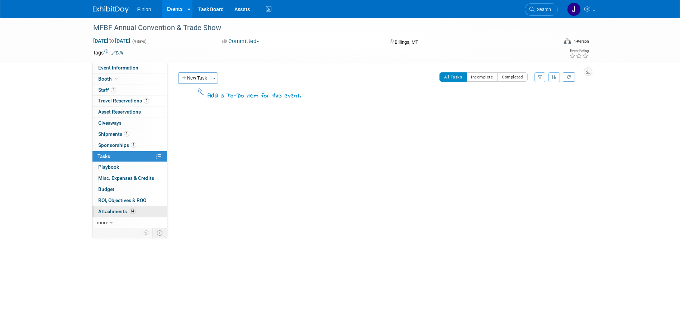
click at [120, 213] on span "Attachments 14" at bounding box center [117, 212] width 38 height 6
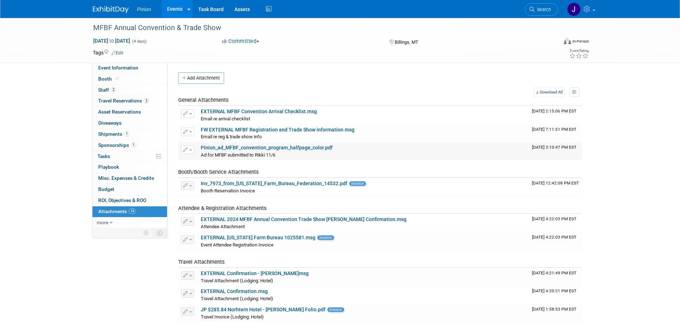
click at [294, 145] on link "Pinion_ad_MFBF_convention_program_halfpage_color.pdf" at bounding box center [267, 148] width 132 height 6
click at [109, 10] on img at bounding box center [111, 9] width 36 height 7
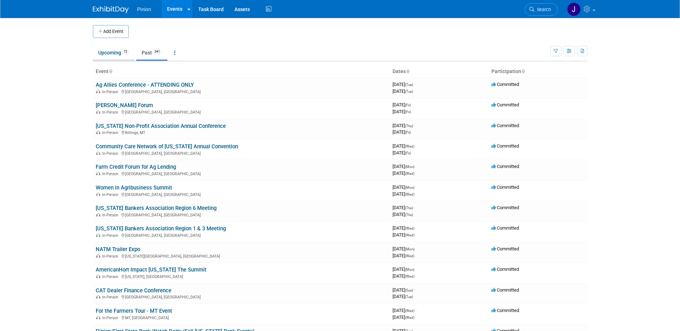
click at [109, 54] on link "Upcoming 72" at bounding box center [114, 53] width 42 height 14
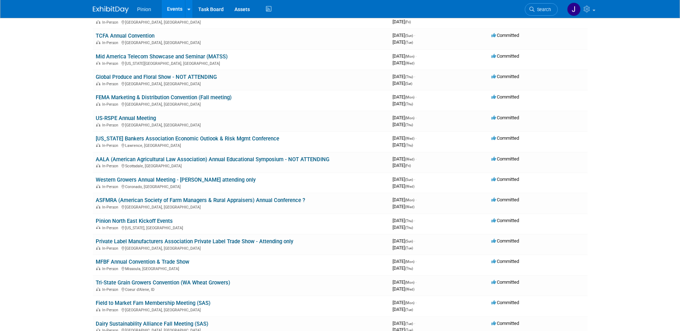
scroll to position [133, 0]
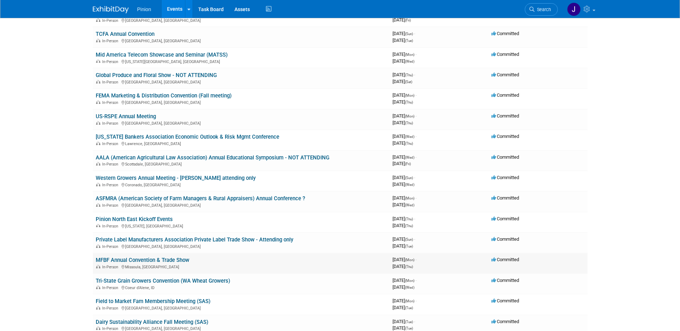
click at [162, 258] on link "MFBF Annual Convention & Trade Show" at bounding box center [143, 260] width 94 height 6
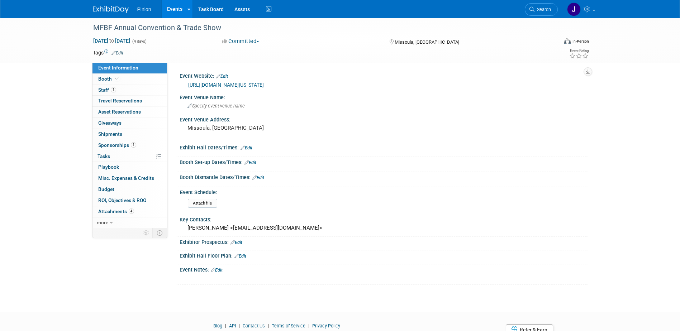
click at [241, 83] on link "https://mfbf.org/Article/Montana-Farm-Bureau-Federation-2025-Convention-Trade-S…" at bounding box center [226, 85] width 76 height 6
click at [127, 101] on span "Travel Reservations 0" at bounding box center [120, 101] width 44 height 6
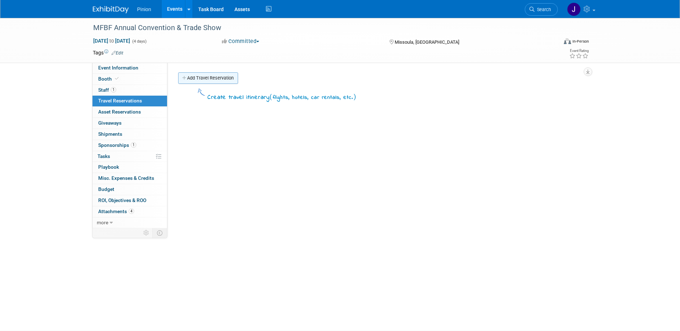
click at [204, 81] on link "Add Travel Reservation" at bounding box center [208, 77] width 60 height 11
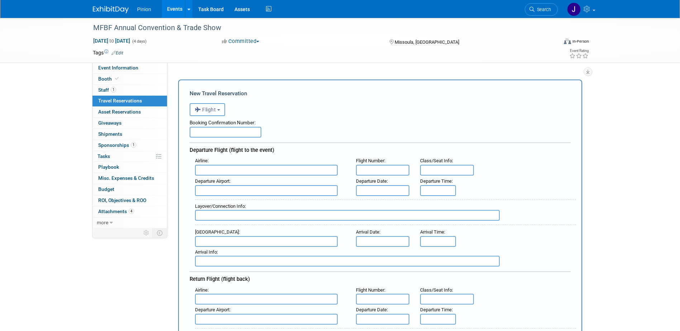
click at [216, 112] on span "Flight" at bounding box center [206, 110] width 22 height 6
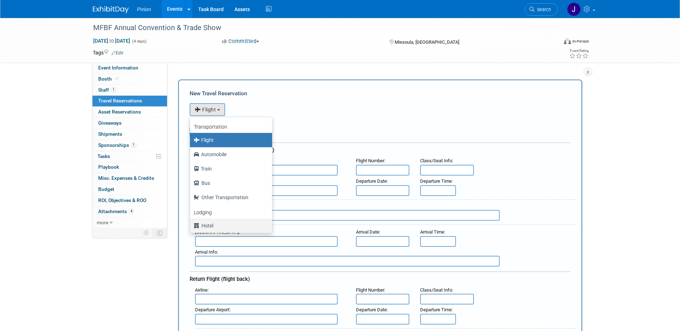
click at [209, 225] on label "Hotel" at bounding box center [229, 225] width 71 height 11
click at [191, 225] on input "Hotel" at bounding box center [188, 225] width 5 height 5
select select "6"
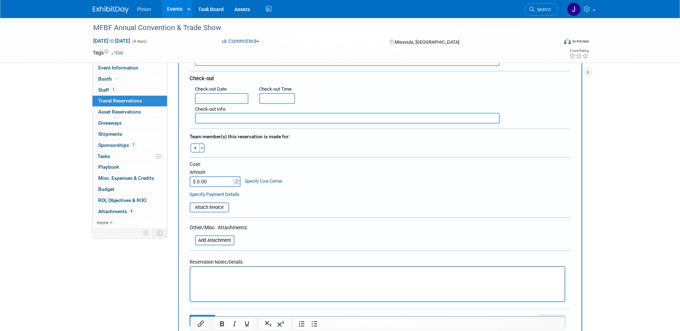
scroll to position [185, 0]
click at [288, 276] on html at bounding box center [377, 271] width 374 height 10
drag, startPoint x: 271, startPoint y: 277, endPoint x: 210, endPoint y: 271, distance: 61.0
click at [210, 271] on p "Rich Text Area. Press ALT-0 for help." at bounding box center [377, 273] width 366 height 8
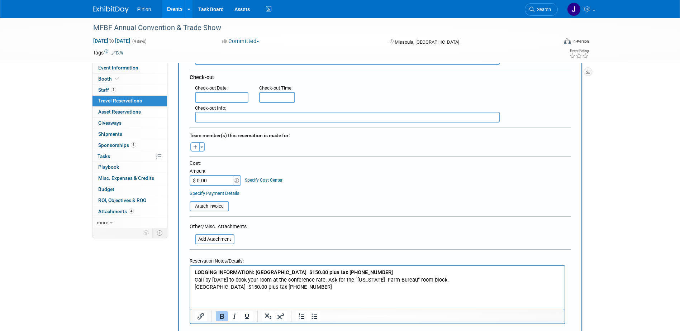
scroll to position [271, 0]
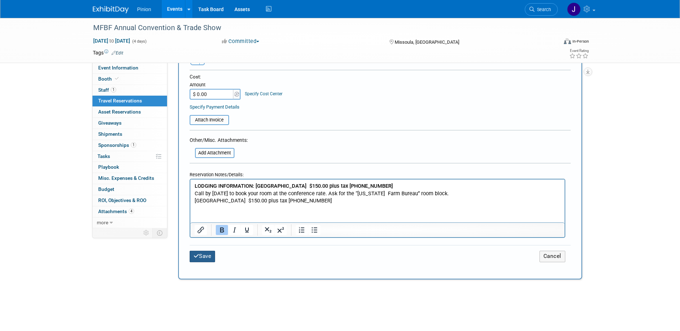
click at [206, 256] on button "Save" at bounding box center [203, 256] width 26 height 11
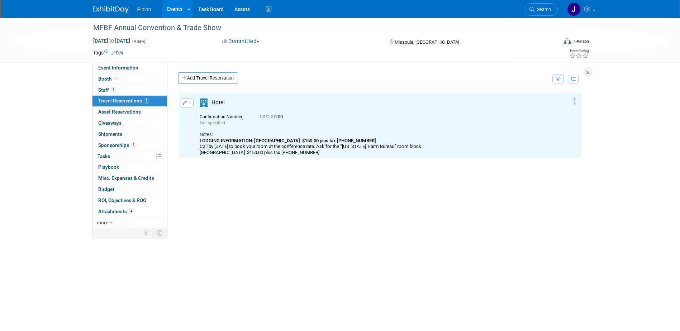
scroll to position [0, 0]
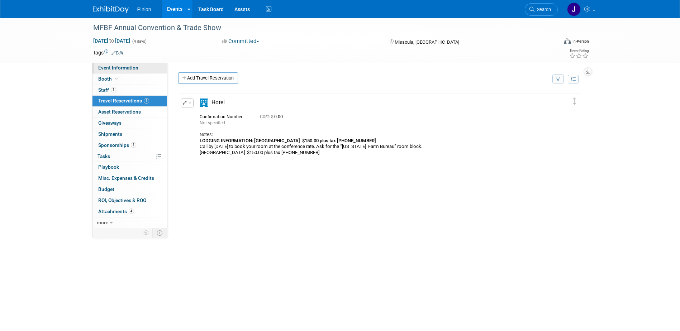
click at [126, 70] on span "Event Information" at bounding box center [118, 68] width 40 height 6
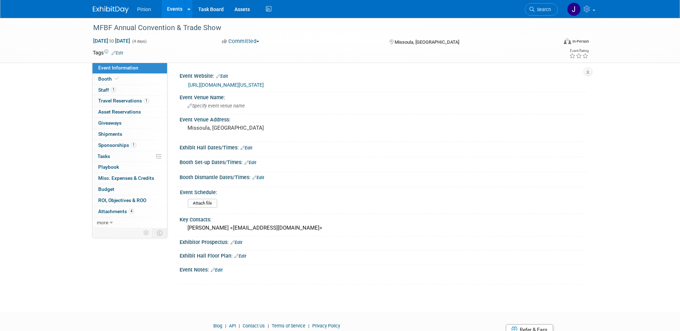
click at [216, 84] on link "https://mfbf.org/Article/Montana-Farm-Bureau-Federation-2025-Convention-Trade-S…" at bounding box center [226, 85] width 76 height 6
click at [116, 88] on span "Staff 1" at bounding box center [107, 90] width 18 height 6
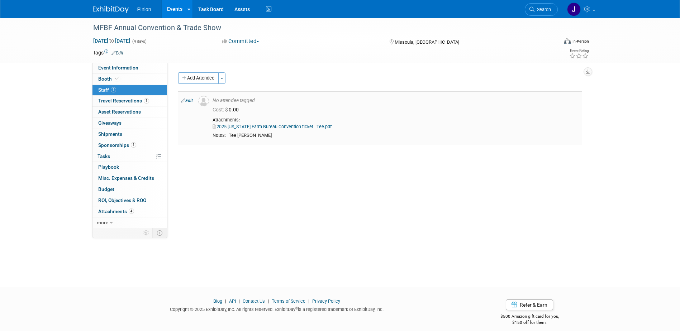
click at [190, 100] on link "Edit" at bounding box center [187, 100] width 12 height 5
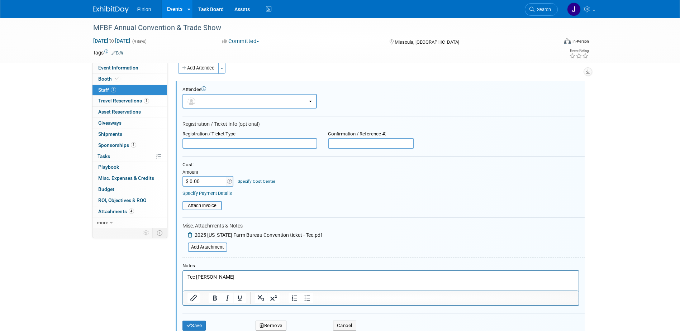
click at [210, 276] on p "Tee Aune" at bounding box center [380, 277] width 387 height 7
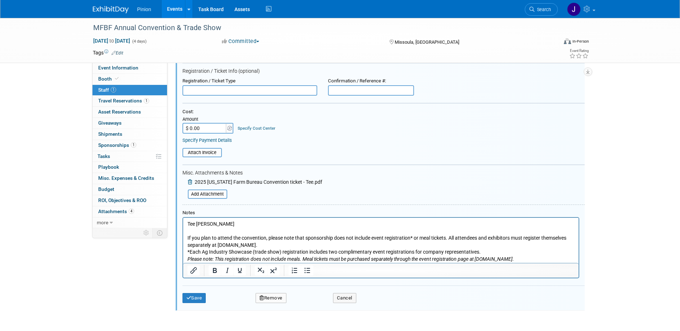
scroll to position [81, 0]
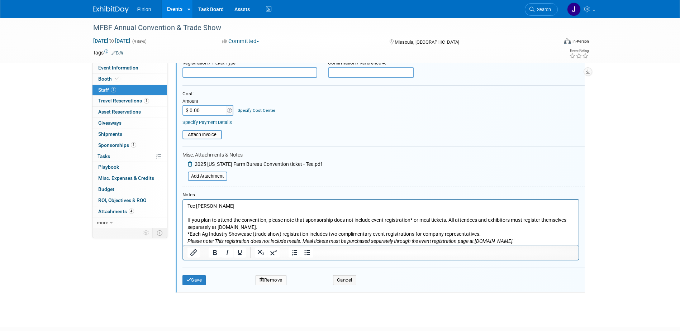
drag, startPoint x: 682, startPoint y: 132, endPoint x: 370, endPoint y: 4, distance: 337.5
click at [194, 281] on button "Save" at bounding box center [194, 280] width 24 height 10
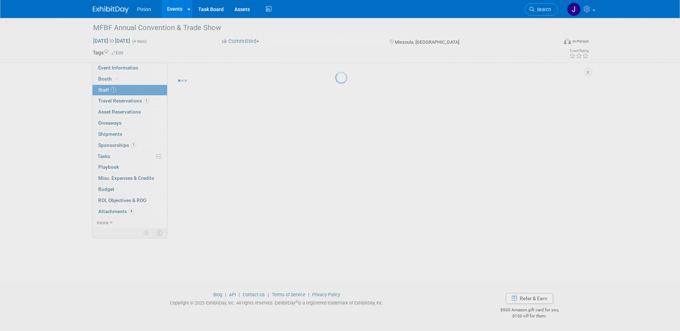
scroll to position [6, 0]
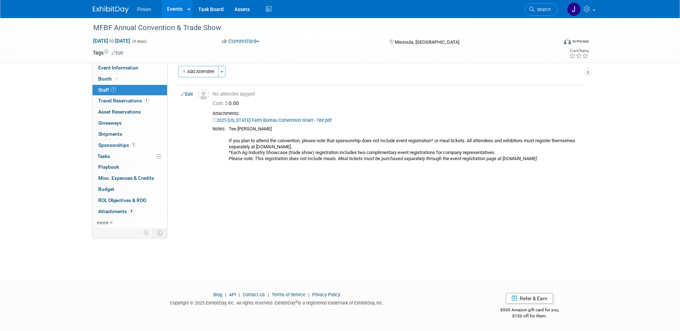
click at [122, 8] on img at bounding box center [111, 9] width 36 height 7
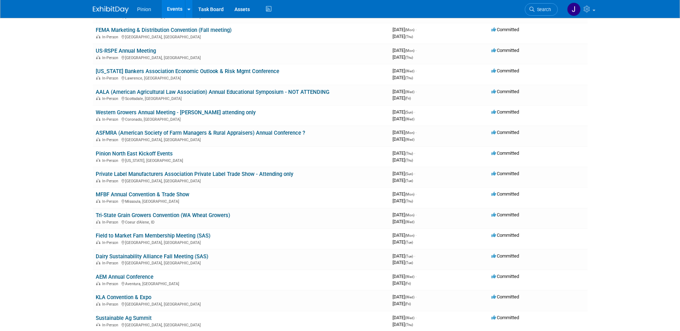
scroll to position [208, 0]
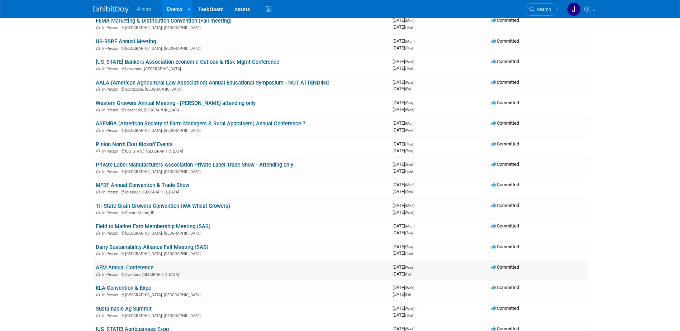
click at [148, 267] on link "AEM Annual Conference" at bounding box center [125, 268] width 58 height 6
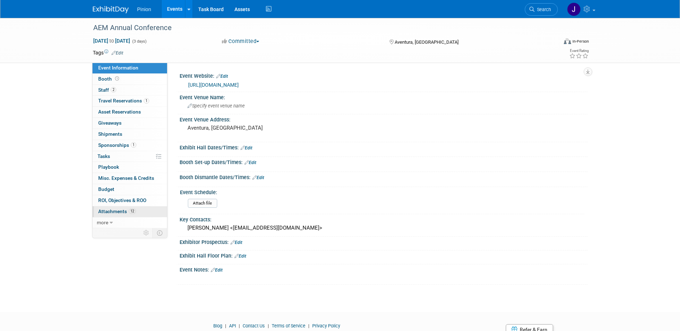
click at [129, 210] on span "12" at bounding box center [132, 211] width 7 height 5
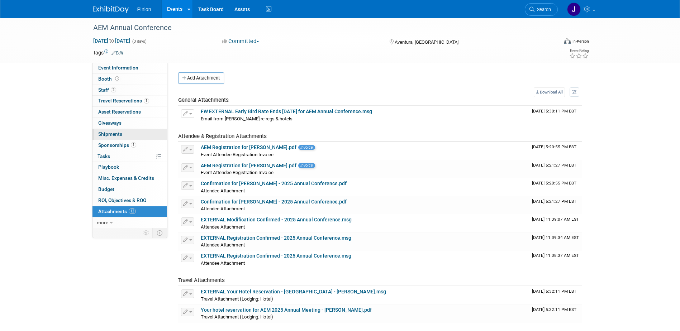
click at [114, 134] on span "Shipments 0" at bounding box center [110, 134] width 24 height 6
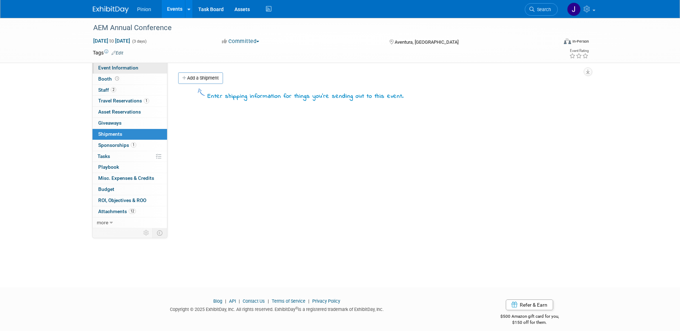
click at [110, 64] on link "Event Information" at bounding box center [129, 68] width 75 height 11
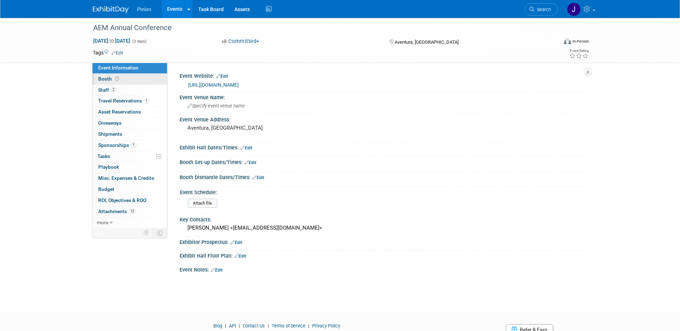
click at [113, 76] on span "Booth" at bounding box center [109, 79] width 22 height 6
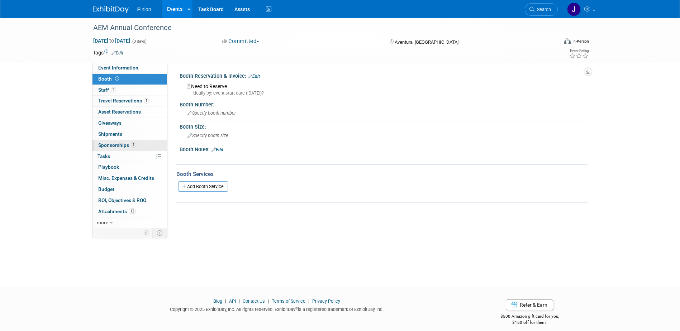
click at [119, 146] on span "Sponsorships 1" at bounding box center [117, 145] width 38 height 6
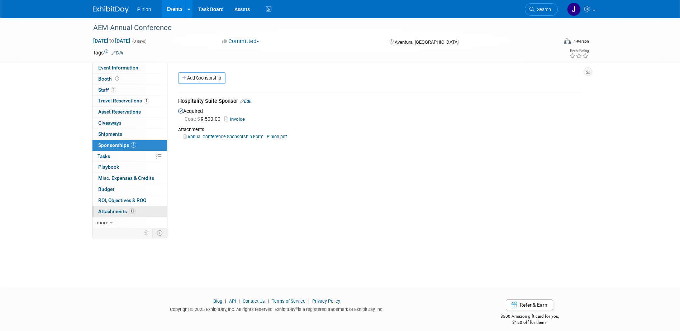
click at [117, 209] on span "Attachments 12" at bounding box center [117, 212] width 38 height 6
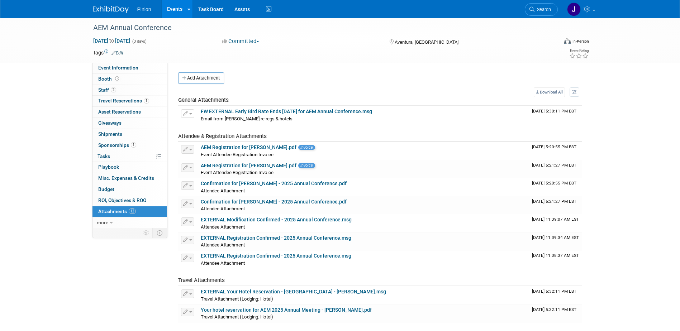
click at [116, 7] on img at bounding box center [111, 9] width 36 height 7
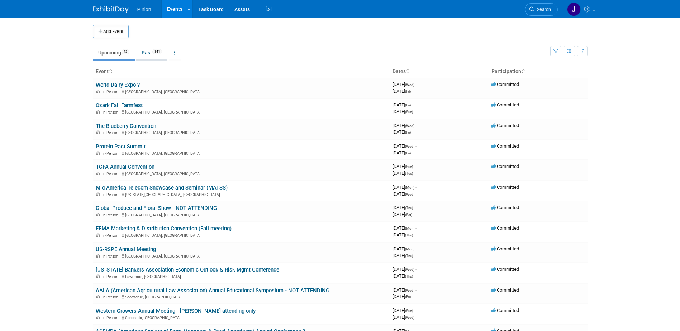
click at [146, 53] on link "Past 341" at bounding box center [151, 53] width 31 height 14
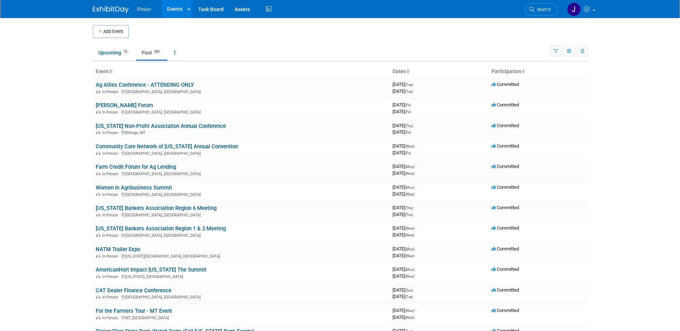
click at [111, 72] on icon at bounding box center [111, 72] width 4 height 5
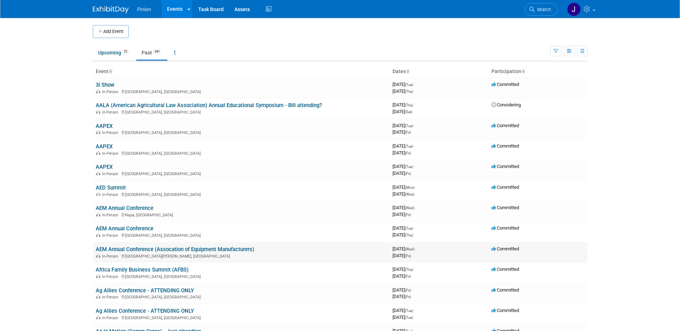
click at [132, 249] on link "AEM Annual Conference (Assocation of Equipment Manufacturers)" at bounding box center [175, 249] width 158 height 6
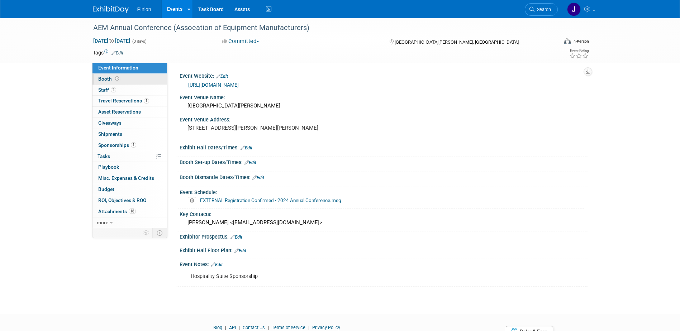
click at [115, 78] on icon at bounding box center [117, 79] width 4 height 4
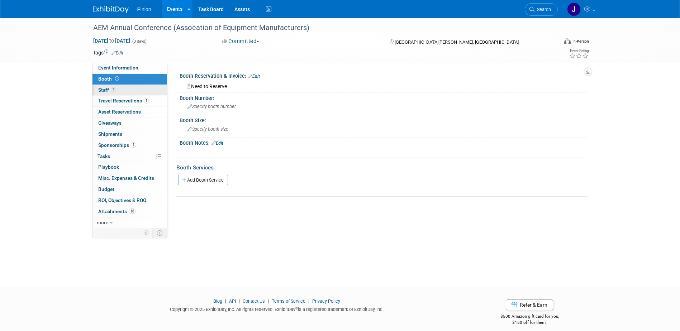
click at [103, 90] on span "Staff 2" at bounding box center [107, 90] width 18 height 6
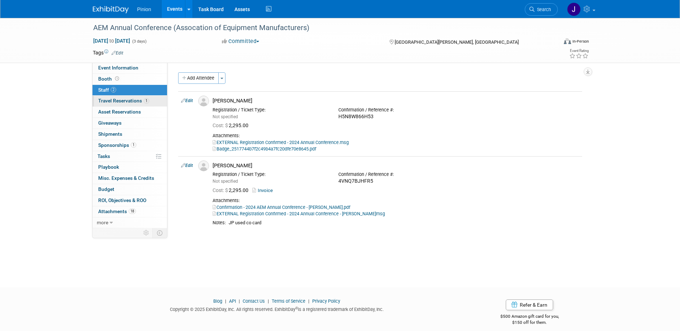
click at [123, 101] on span "Travel Reservations 1" at bounding box center [123, 101] width 51 height 6
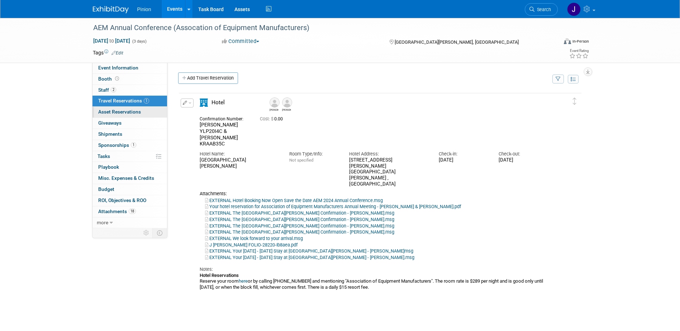
click at [116, 113] on span "Asset Reservations 0" at bounding box center [119, 112] width 43 height 6
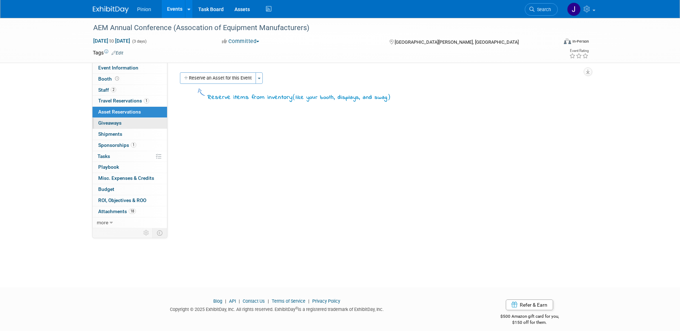
click at [111, 123] on span "Giveaways 0" at bounding box center [109, 123] width 23 height 6
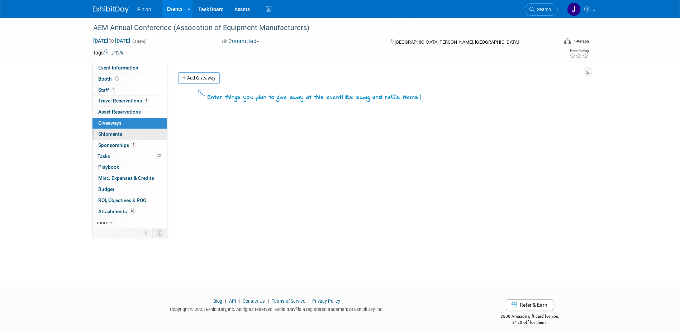
click at [111, 133] on span "Shipments 0" at bounding box center [110, 134] width 24 height 6
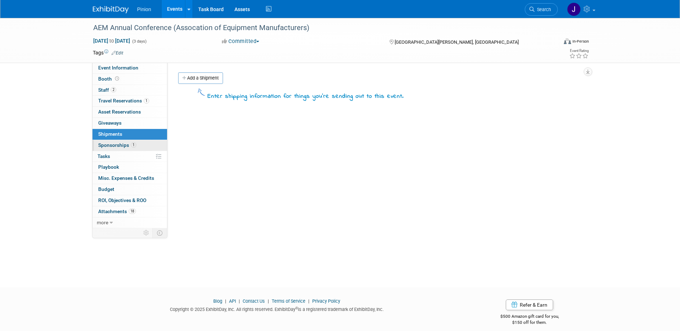
click at [116, 146] on span "Sponsorships 1" at bounding box center [117, 145] width 38 height 6
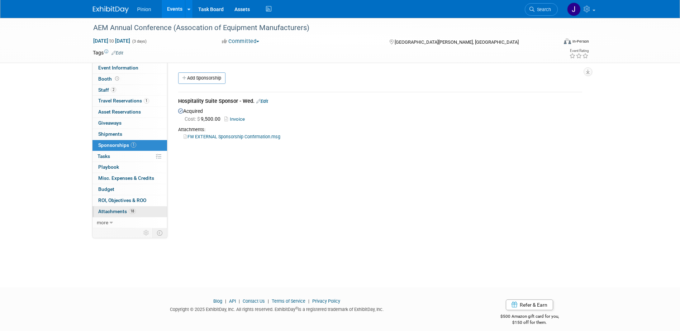
click at [122, 212] on span "Attachments 18" at bounding box center [117, 212] width 38 height 6
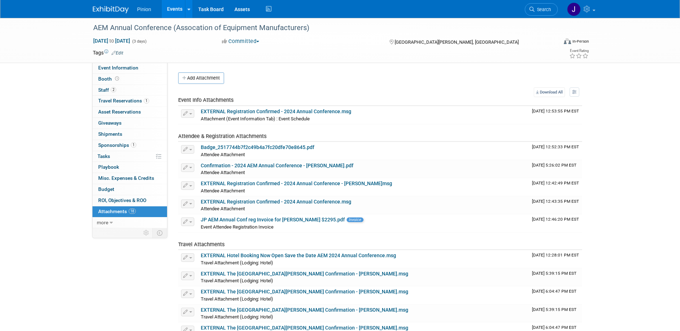
click at [114, 8] on img at bounding box center [111, 9] width 36 height 7
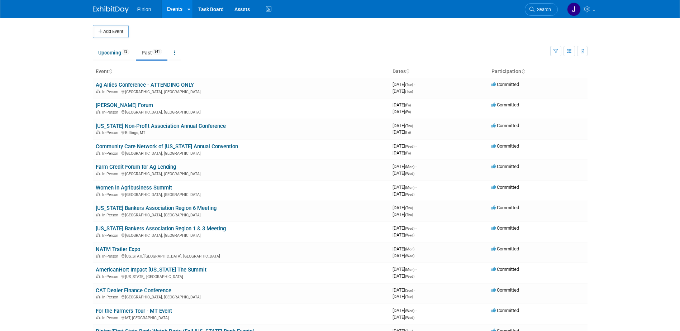
click at [107, 70] on th "Event" at bounding box center [241, 72] width 297 height 12
click at [111, 70] on icon at bounding box center [111, 72] width 4 height 5
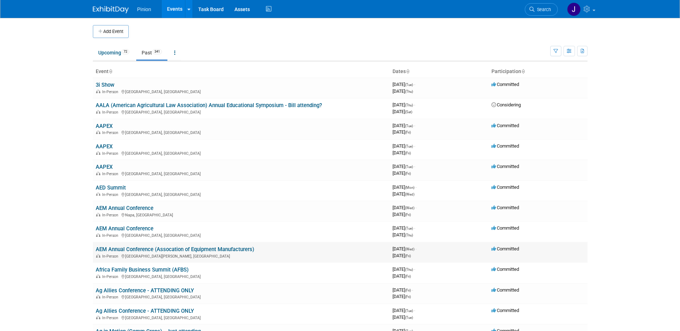
click at [151, 251] on link "AEM Annual Conference (Assocation of Equipment Manufacturers)" at bounding box center [175, 249] width 158 height 6
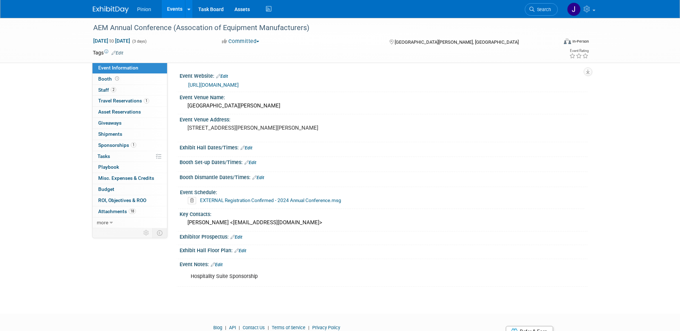
drag, startPoint x: 112, startPoint y: 7, endPoint x: 111, endPoint y: 19, distance: 11.6
click at [112, 7] on img at bounding box center [111, 9] width 36 height 7
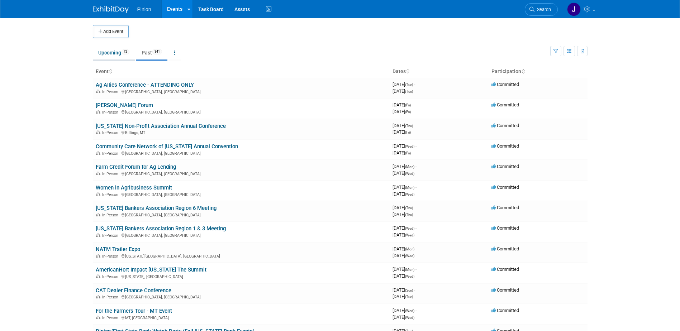
click at [106, 54] on link "Upcoming 72" at bounding box center [114, 53] width 42 height 14
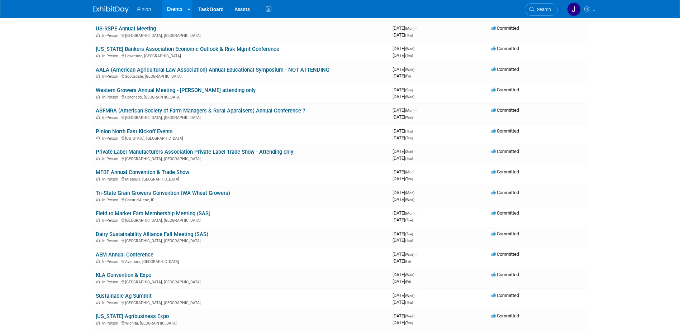
scroll to position [271, 0]
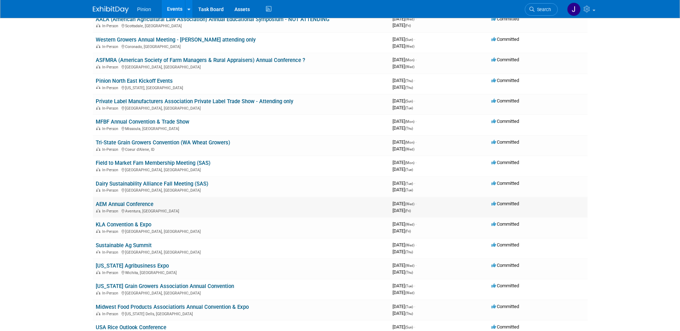
click at [138, 203] on link "AEM Annual Conference" at bounding box center [125, 204] width 58 height 6
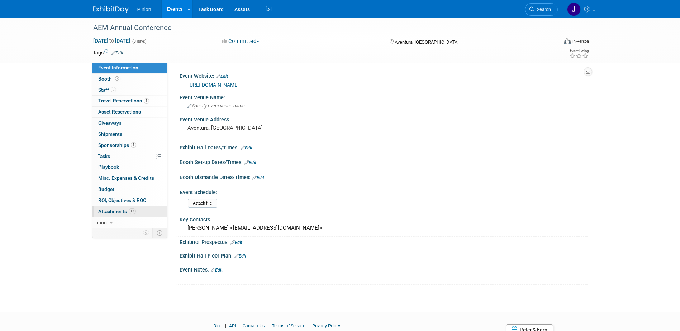
click at [121, 213] on span "Attachments 12" at bounding box center [117, 212] width 38 height 6
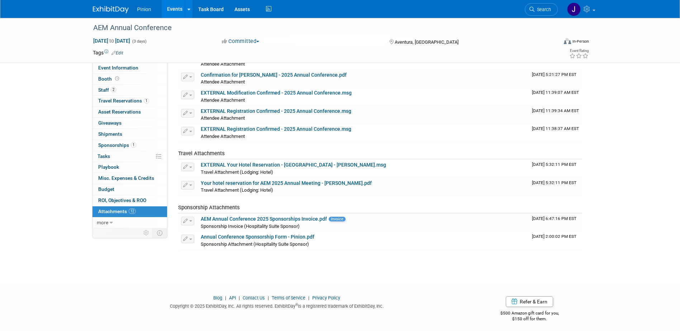
scroll to position [130, 0]
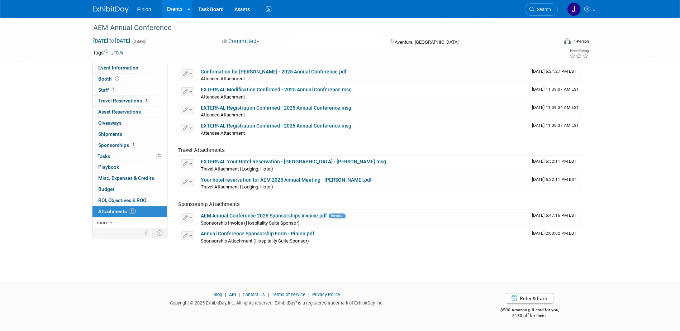
click at [110, 12] on img at bounding box center [111, 9] width 36 height 7
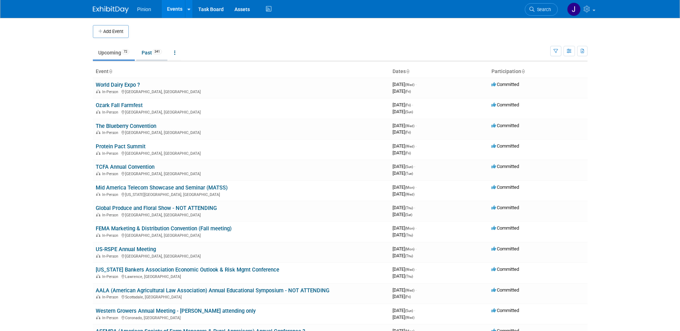
click at [150, 56] on link "Past 341" at bounding box center [151, 53] width 31 height 14
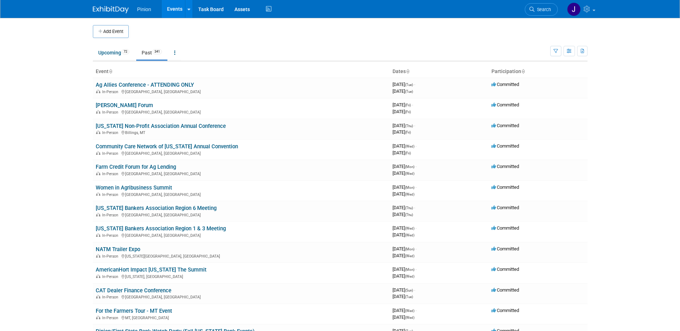
click at [110, 72] on icon at bounding box center [111, 72] width 4 height 5
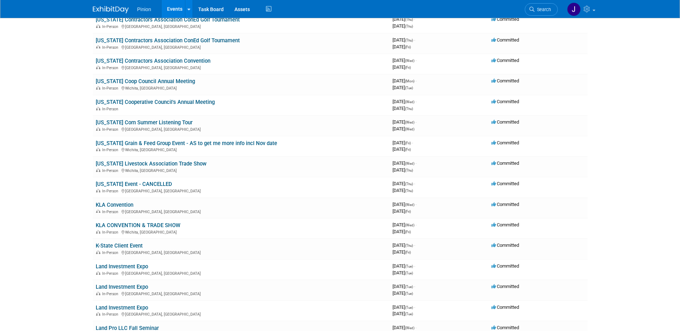
scroll to position [3736, 0]
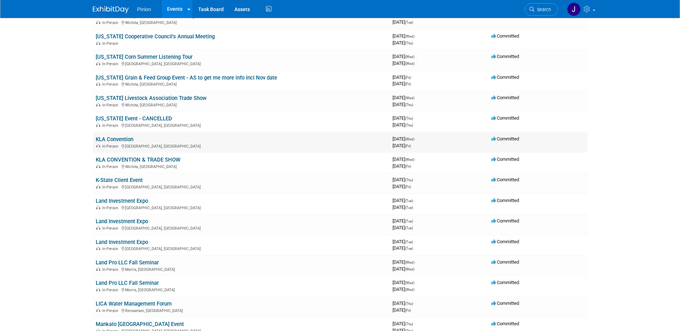
click at [117, 139] on link "KLA Convention" at bounding box center [115, 139] width 38 height 6
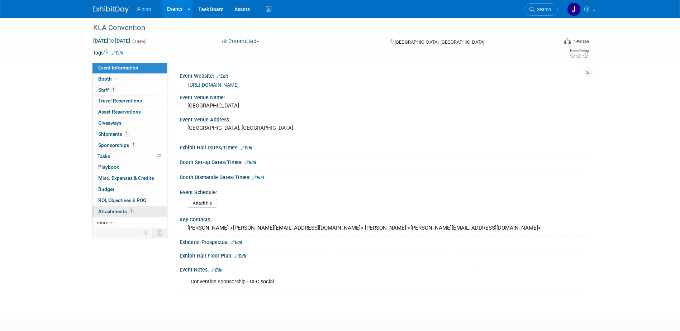
click at [128, 209] on span "Attachments 7" at bounding box center [116, 212] width 36 height 6
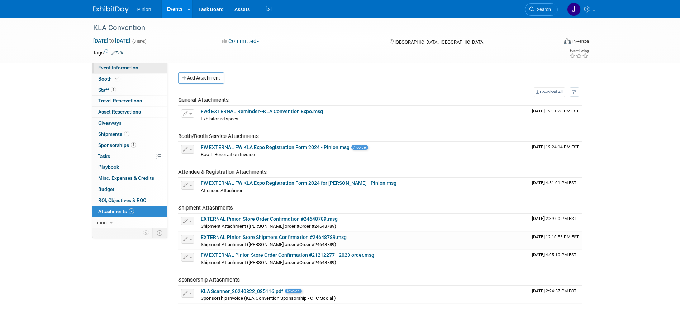
click at [119, 65] on span "Event Information" at bounding box center [118, 68] width 40 height 6
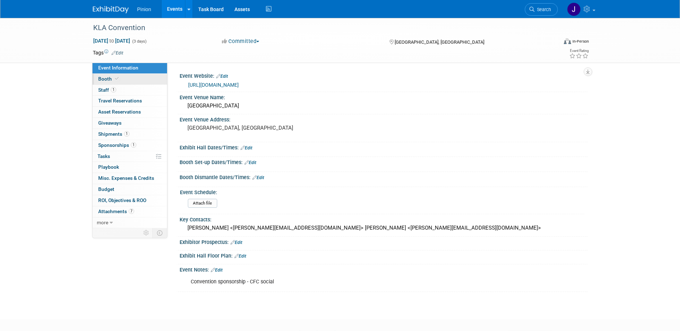
click at [109, 78] on span "Booth" at bounding box center [109, 79] width 22 height 6
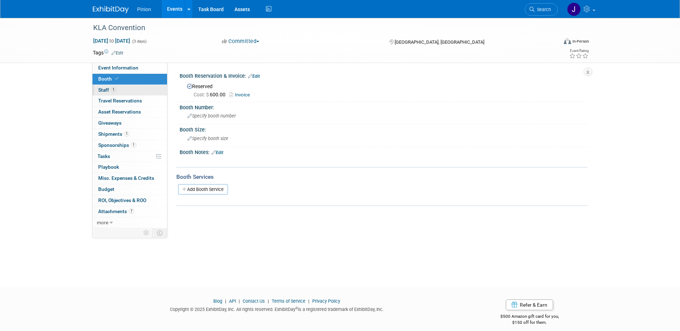
click at [121, 88] on link "1 Staff 1" at bounding box center [129, 90] width 75 height 11
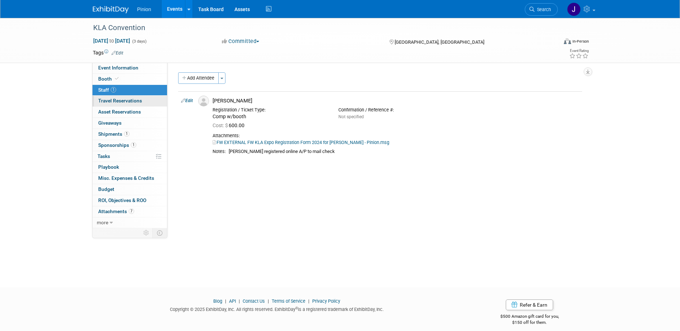
click at [137, 101] on span "Travel Reservations 0" at bounding box center [120, 101] width 44 height 6
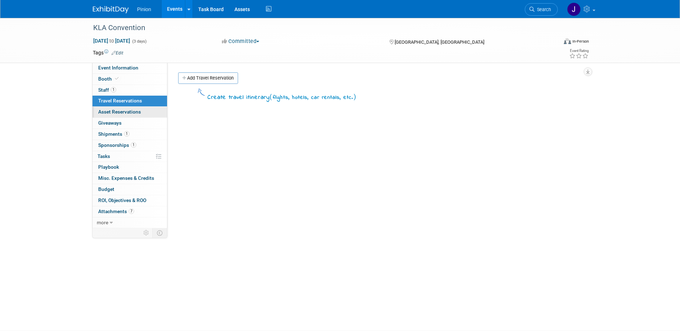
click at [132, 110] on span "Asset Reservations 0" at bounding box center [119, 112] width 43 height 6
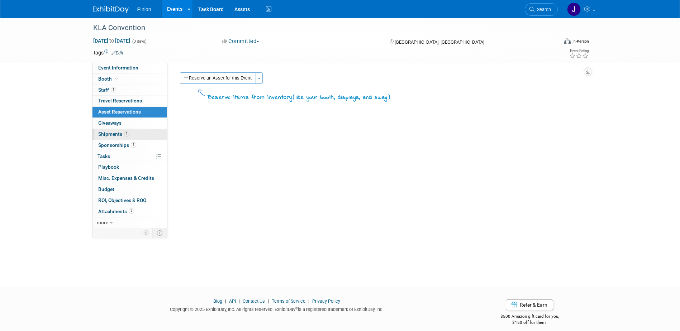
click at [118, 135] on span "Shipments 1" at bounding box center [113, 134] width 31 height 6
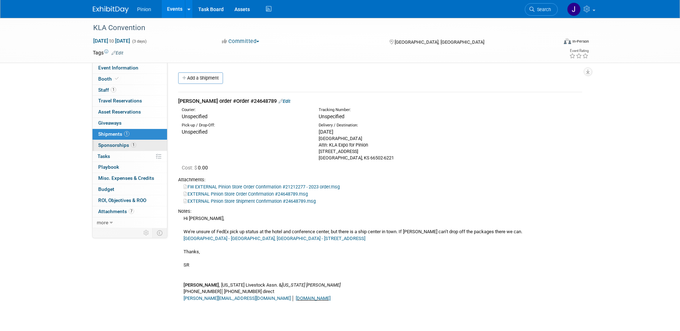
click at [130, 148] on span "Sponsorships 1" at bounding box center [117, 145] width 38 height 6
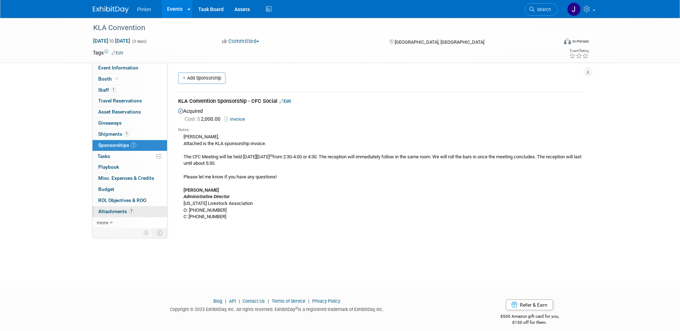
click at [111, 214] on span "Attachments 7" at bounding box center [116, 212] width 36 height 6
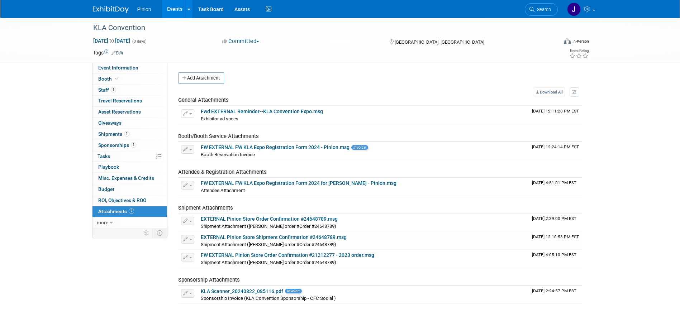
click at [119, 5] on link at bounding box center [115, 6] width 44 height 6
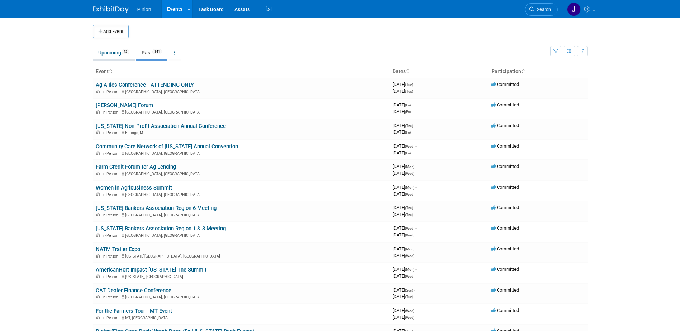
click at [103, 51] on link "Upcoming 72" at bounding box center [114, 53] width 42 height 14
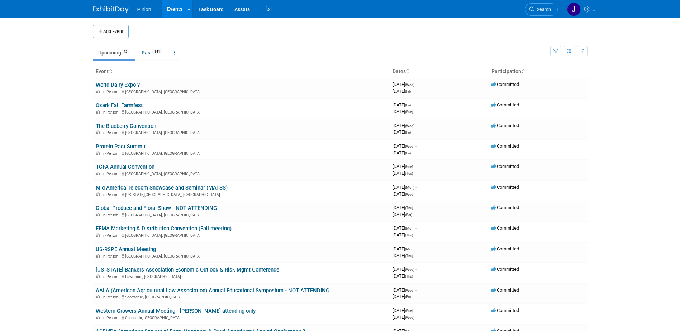
click at [112, 70] on icon at bounding box center [111, 72] width 4 height 5
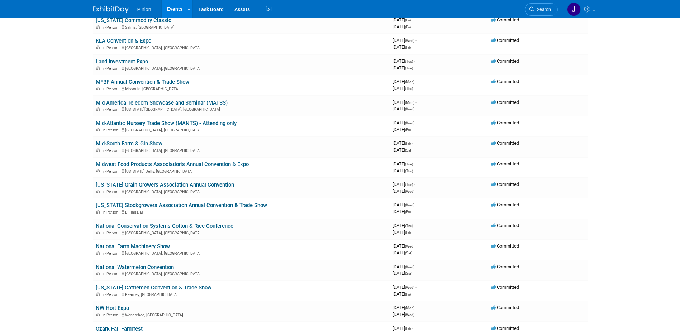
scroll to position [683, 0]
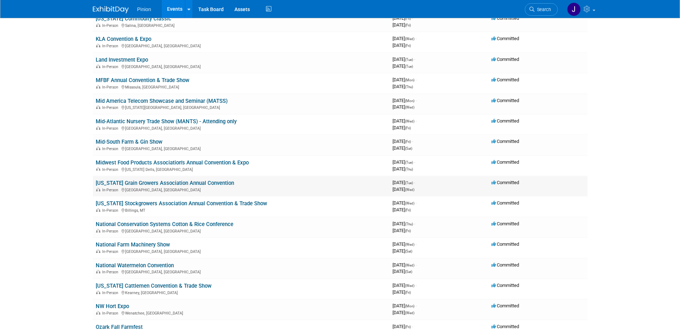
click at [145, 183] on link "[US_STATE] Grain Growers Association Annual Convention" at bounding box center [165, 183] width 138 height 6
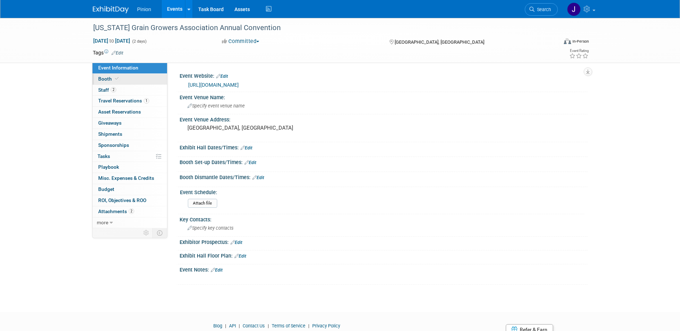
click at [123, 80] on link "Booth" at bounding box center [129, 79] width 75 height 11
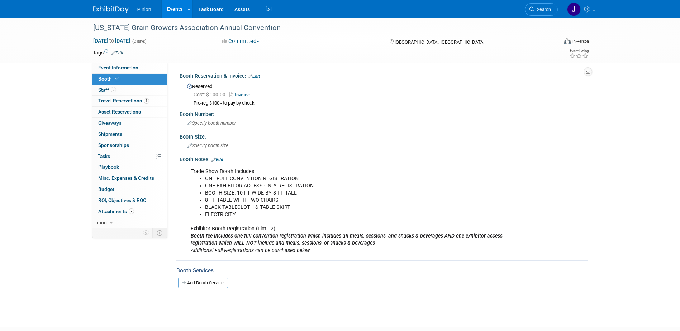
click at [222, 157] on link "Edit" at bounding box center [217, 159] width 12 height 5
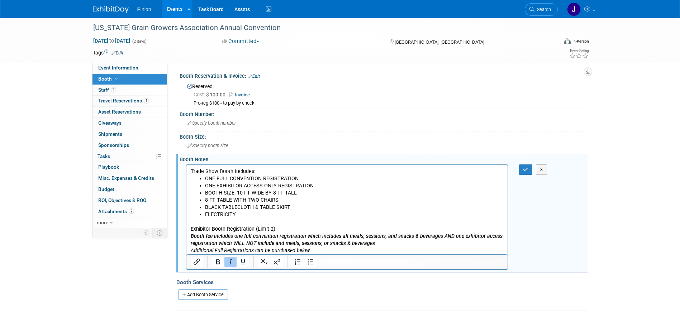
click at [340, 252] on p "Exhibitor Booth Registration (Limit 2) Booth fee includes one full convention r…" at bounding box center [346, 236] width 313 height 36
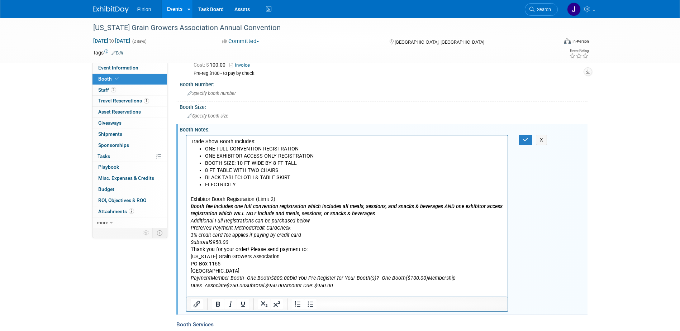
scroll to position [32, 0]
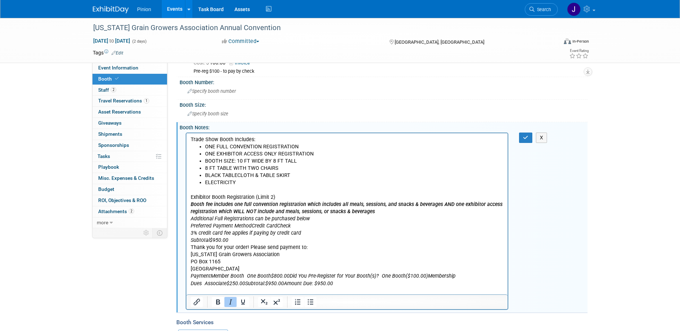
click at [192, 217] on icon "Additional Full Registrations can be purchased below" at bounding box center [249, 218] width 119 height 6
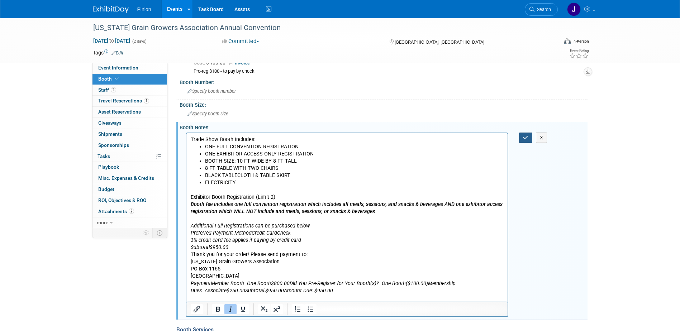
click at [527, 136] on icon "button" at bounding box center [525, 137] width 5 height 5
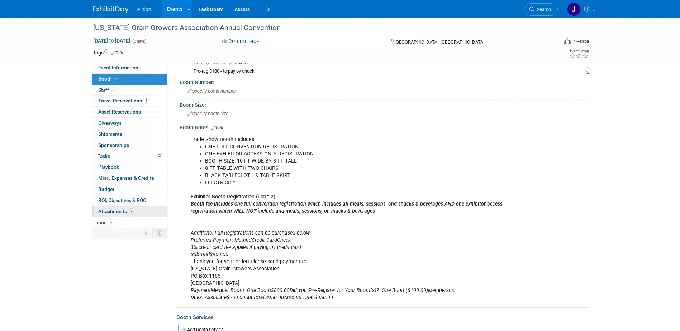
click at [119, 213] on span "Attachments 2" at bounding box center [116, 212] width 36 height 6
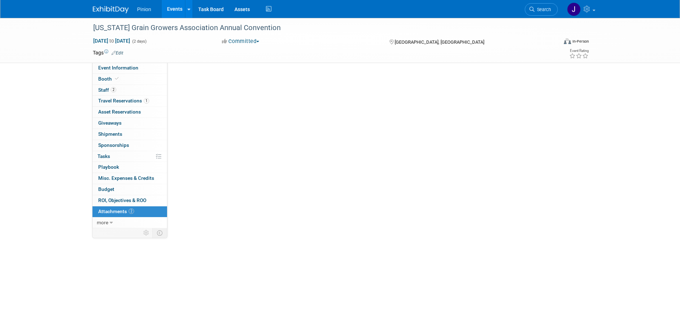
scroll to position [0, 0]
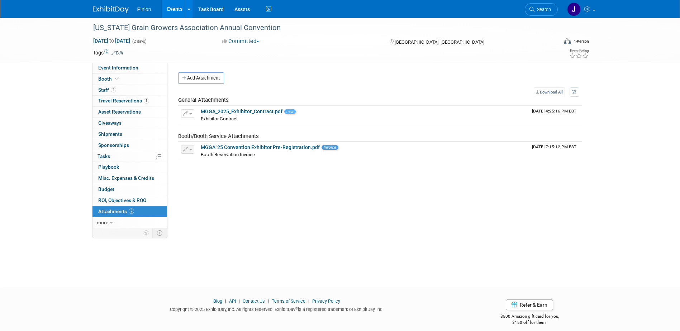
click at [185, 76] on icon "button" at bounding box center [184, 78] width 5 height 5
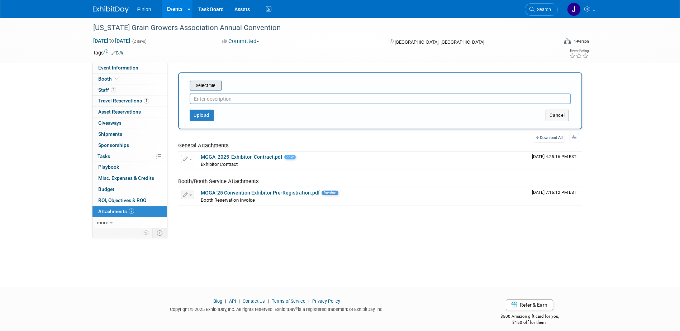
click at [199, 85] on input "file" at bounding box center [178, 85] width 85 height 9
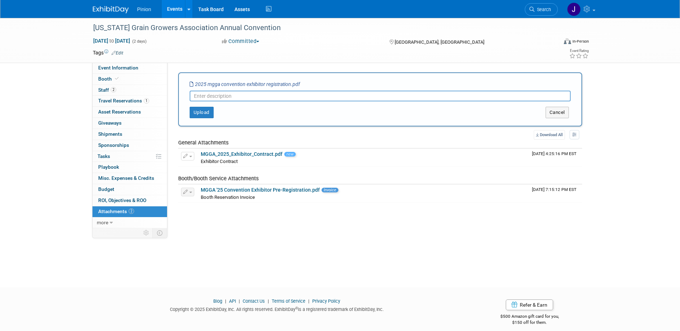
click at [207, 98] on input "text" at bounding box center [380, 96] width 381 height 11
type input "Exhibitor Reg"
click at [204, 108] on button "Upload" at bounding box center [202, 112] width 24 height 11
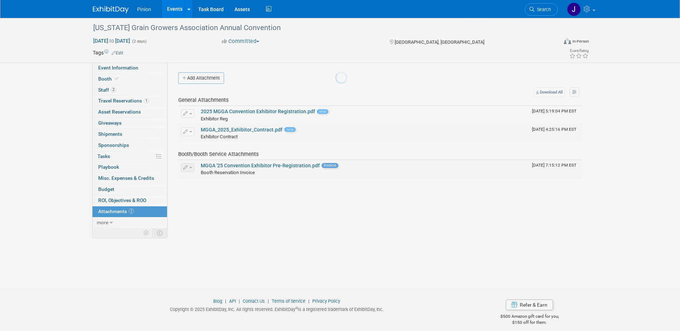
click at [201, 113] on body "Pinion Events Add Event Bulk Upload Events Shareable Event Boards Recently View…" at bounding box center [340, 165] width 680 height 331
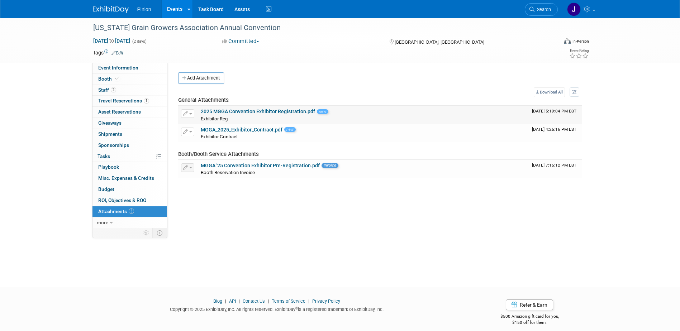
click at [223, 110] on link "2025 MGGA Convention Exhibitor Registration.pdf" at bounding box center [258, 112] width 114 height 6
click at [106, 76] on span "Booth" at bounding box center [109, 79] width 22 height 6
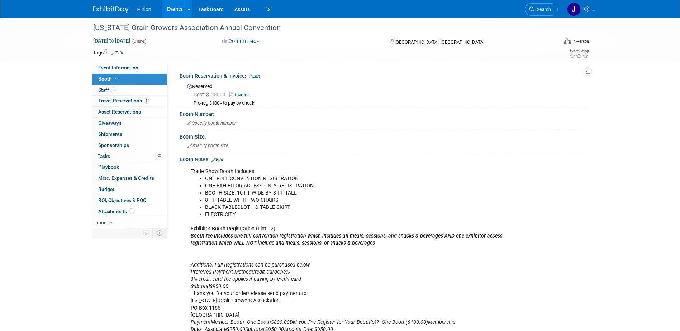
click at [260, 76] on link "Edit" at bounding box center [254, 76] width 12 height 5
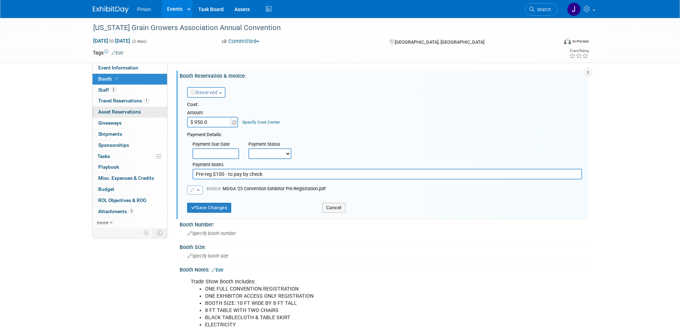
type input "$ 950.00"
click at [205, 208] on button "Save Changes" at bounding box center [209, 208] width 44 height 10
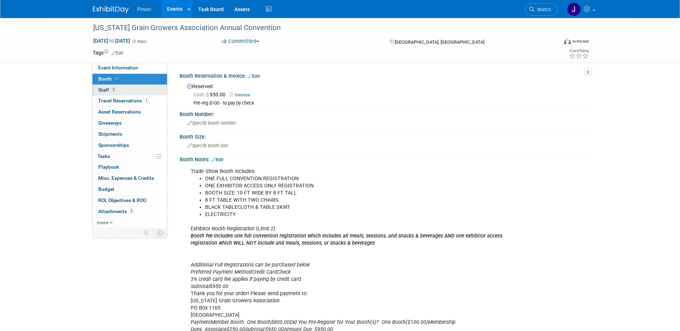
click at [104, 87] on span "Staff 2" at bounding box center [107, 90] width 18 height 6
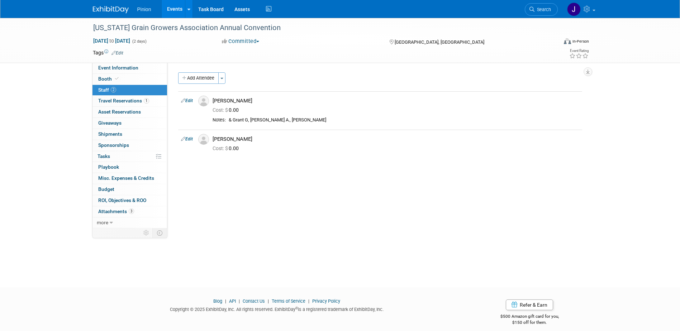
click at [191, 139] on link "Edit" at bounding box center [187, 139] width 12 height 5
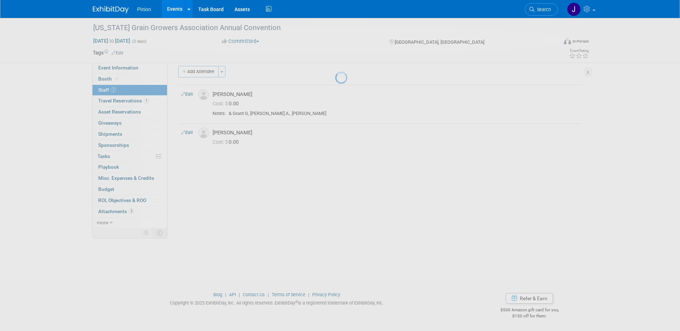
select select "3c023e8d-7a2f-4ec4-8c95-32d72961638f"
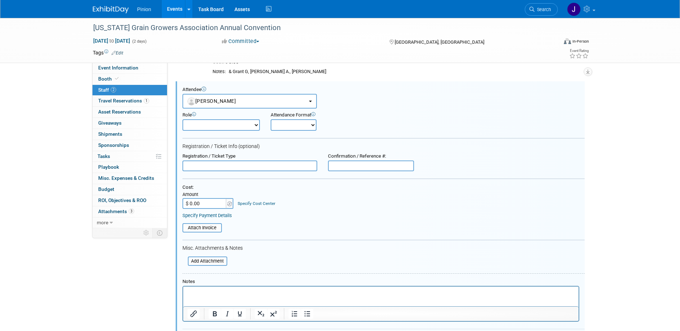
drag, startPoint x: 679, startPoint y: 107, endPoint x: 675, endPoint y: 181, distance: 74.3
click at [675, 181] on div "Montana Grain Growers Association Annual Convention Dec 2, 2025 to Dec 3, 2025 …" at bounding box center [340, 173] width 680 height 406
click at [676, 167] on div "Montana Grain Growers Association Annual Convention Dec 2, 2025 to Dec 3, 2025 …" at bounding box center [340, 173] width 680 height 406
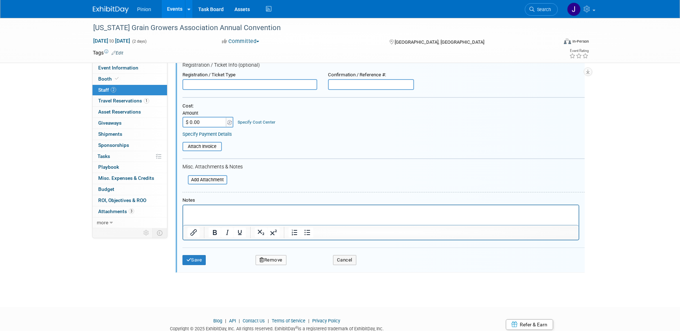
scroll to position [154, 0]
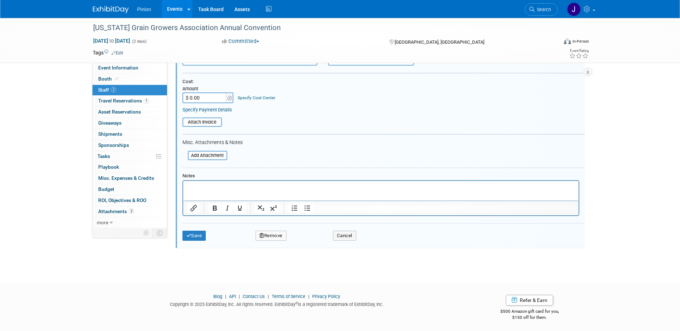
click at [269, 235] on button "Remove" at bounding box center [271, 236] width 31 height 10
click at [305, 242] on icon at bounding box center [305, 242] width 4 height 4
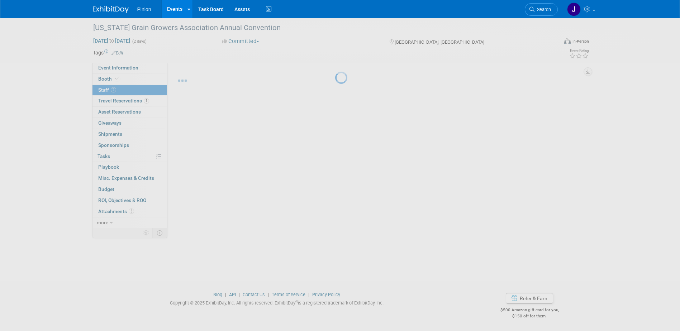
scroll to position [6, 0]
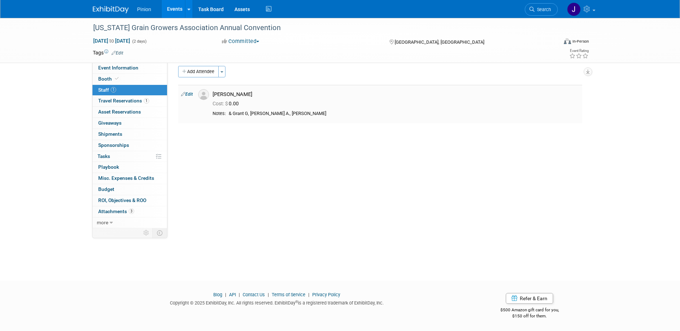
click at [189, 94] on link "Edit" at bounding box center [187, 94] width 12 height 5
select select "4f87b381-9297-4e76-8134-cefbb15a627f"
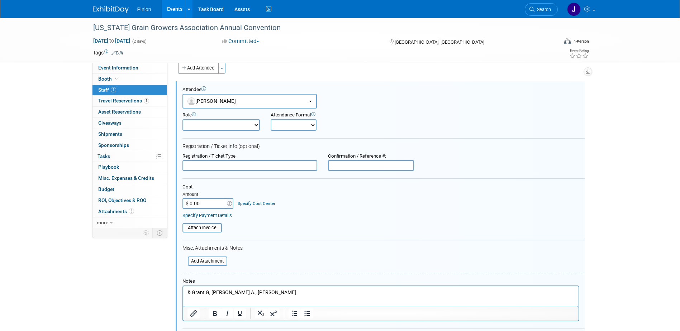
scroll to position [0, 0]
drag, startPoint x: 256, startPoint y: 291, endPoint x: 359, endPoint y: 575, distance: 301.6
click at [183, 288] on html "& Grant G, Tee A., Bob T." at bounding box center [380, 291] width 395 height 10
paste body "Rich Text Area. Press ALT-0 for help."
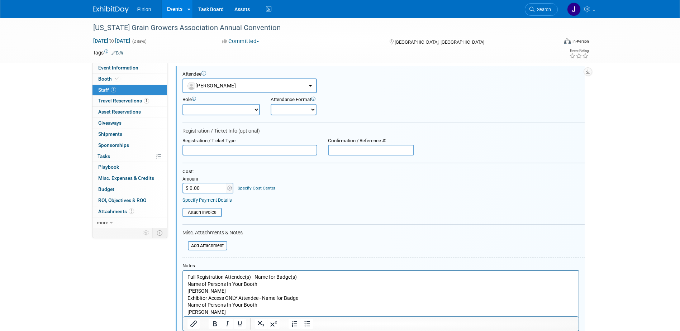
click at [306, 297] on p "Full Registration Attendee(s) - Name for Badge(s) Name of Persons In Your Booth…" at bounding box center [380, 295] width 387 height 42
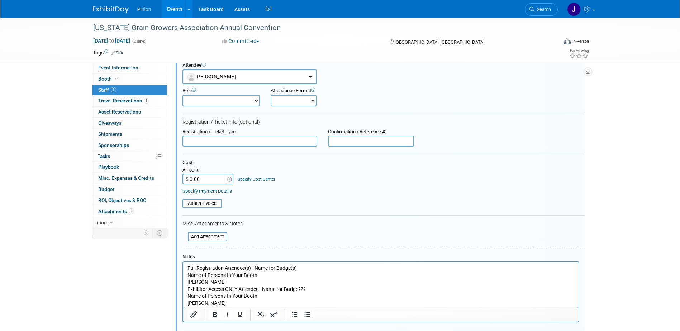
scroll to position [108, 0]
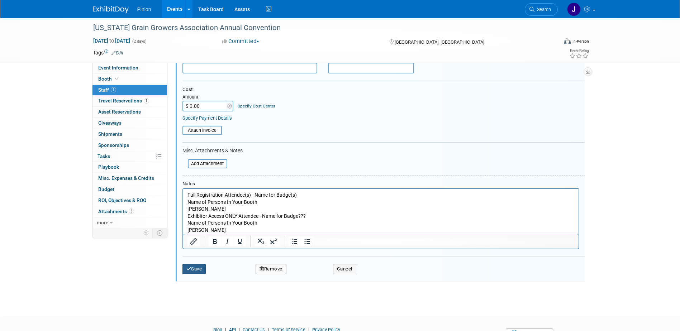
click at [199, 267] on button "Save" at bounding box center [194, 269] width 24 height 10
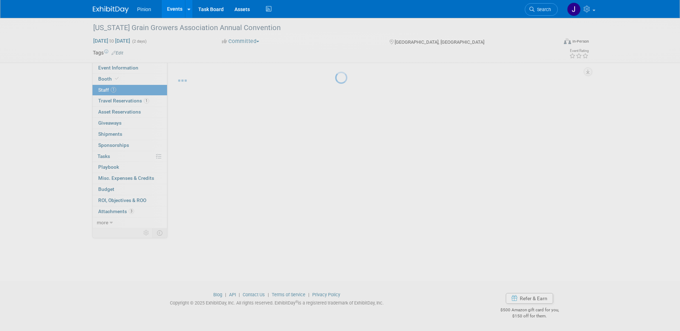
scroll to position [6, 0]
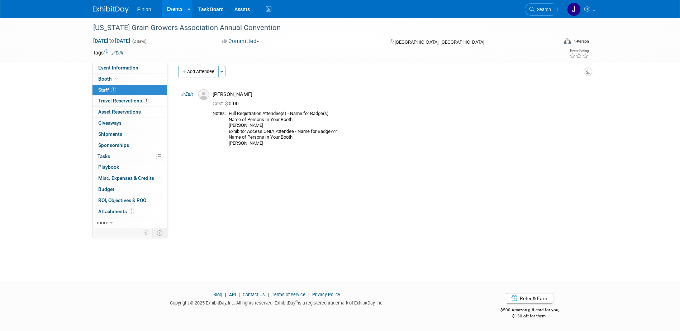
drag, startPoint x: 191, startPoint y: 93, endPoint x: 190, endPoint y: 97, distance: 4.7
click at [191, 93] on link "Edit" at bounding box center [187, 94] width 12 height 5
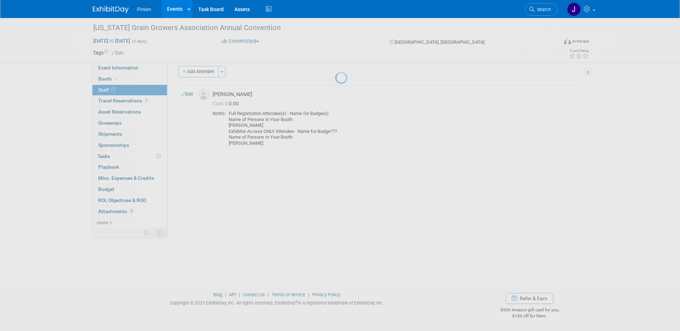
select select "4f87b381-9297-4e76-8134-cefbb15a627f"
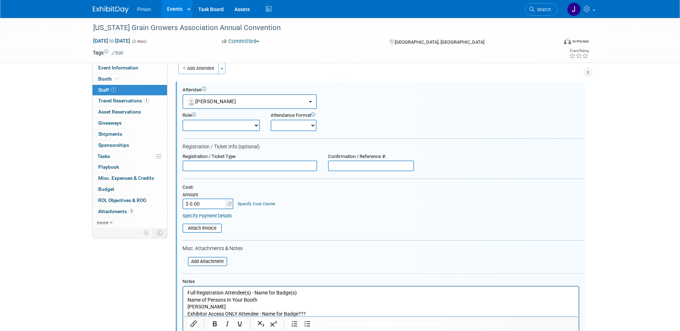
scroll to position [10, 0]
click at [212, 263] on input "file" at bounding box center [183, 261] width 85 height 8
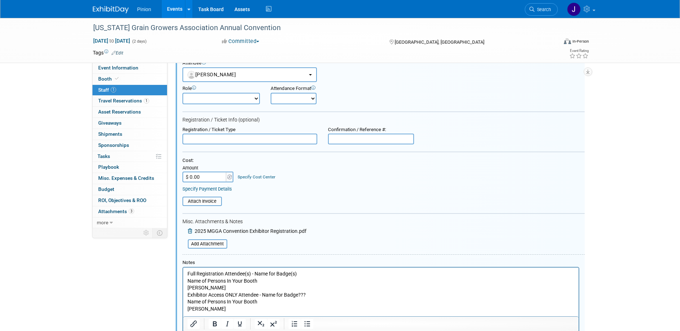
scroll to position [169, 0]
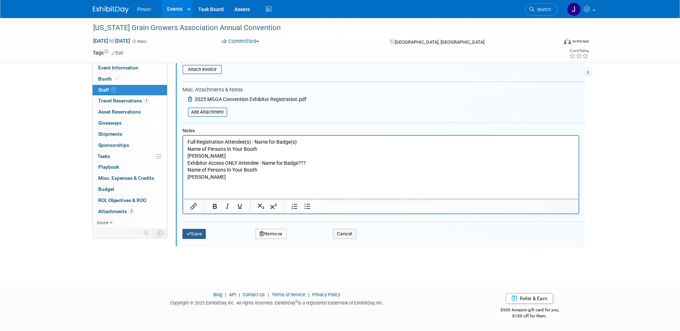
click at [198, 233] on button "Save" at bounding box center [194, 234] width 24 height 10
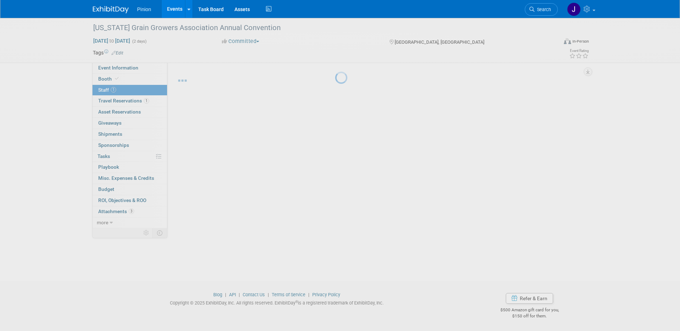
scroll to position [6, 0]
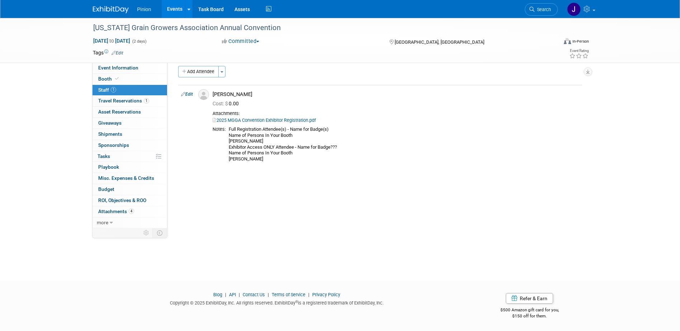
click at [124, 11] on img at bounding box center [111, 9] width 36 height 7
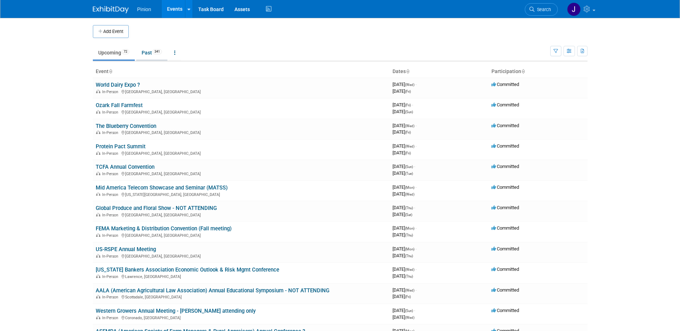
click at [147, 51] on link "Past 341" at bounding box center [151, 53] width 31 height 14
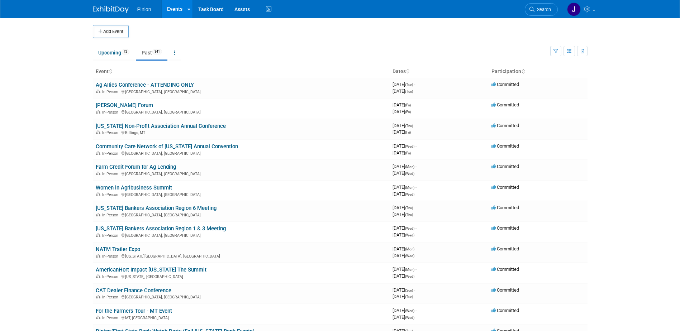
click at [110, 71] on icon at bounding box center [111, 72] width 4 height 5
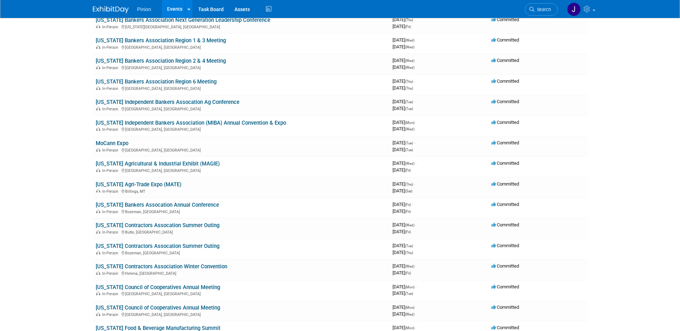
scroll to position [4406, 0]
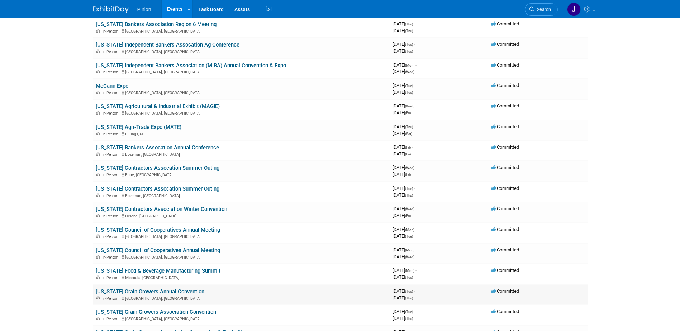
click at [183, 292] on link "[US_STATE] Grain Growers Annual Convention" at bounding box center [150, 292] width 109 height 6
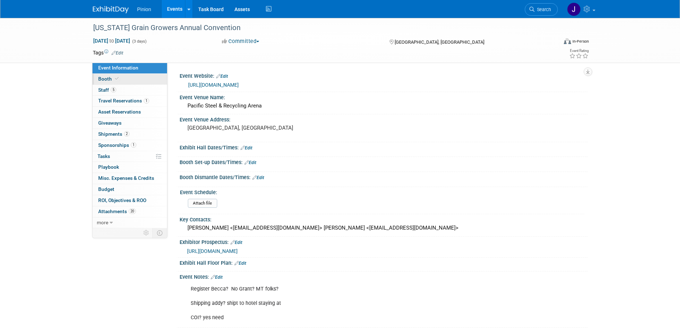
drag, startPoint x: 101, startPoint y: 76, endPoint x: 107, endPoint y: 77, distance: 5.9
click at [102, 76] on span "Booth" at bounding box center [109, 79] width 22 height 6
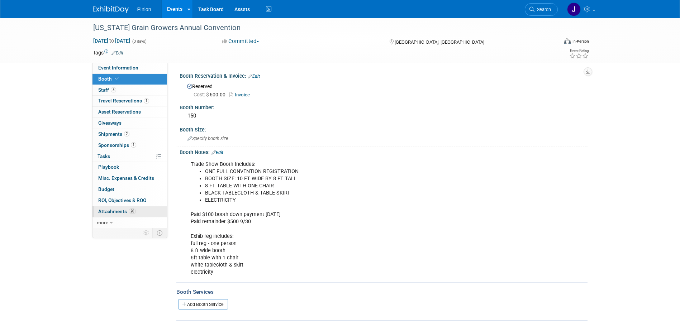
click at [130, 212] on span "20" at bounding box center [132, 211] width 7 height 5
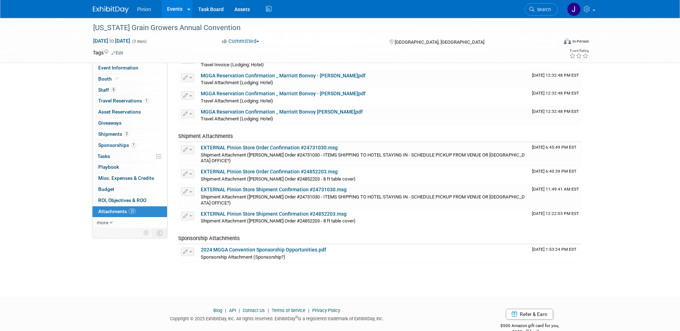
scroll to position [308, 0]
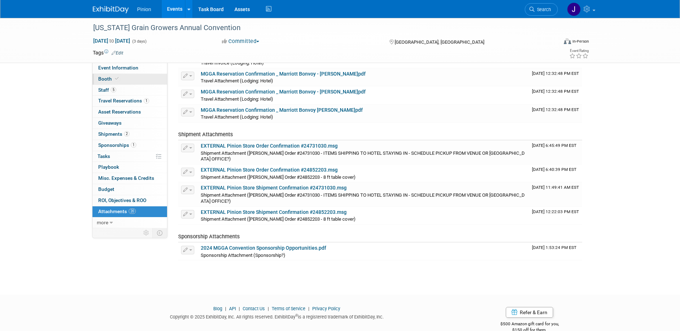
click at [101, 76] on link "Booth" at bounding box center [129, 79] width 75 height 11
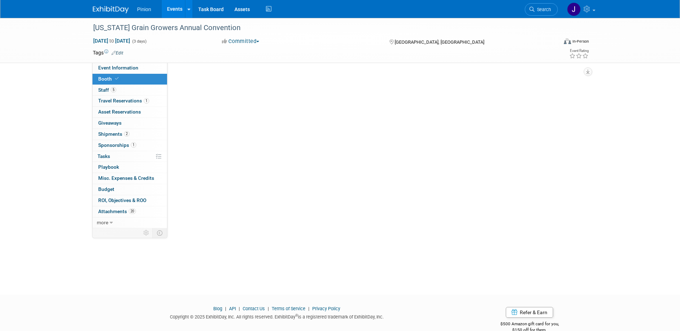
scroll to position [0, 0]
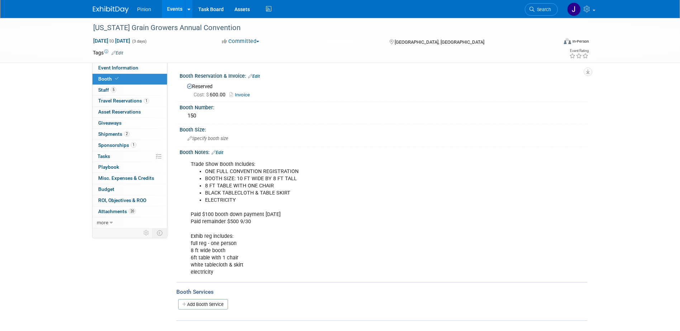
click at [118, 10] on img at bounding box center [111, 9] width 36 height 7
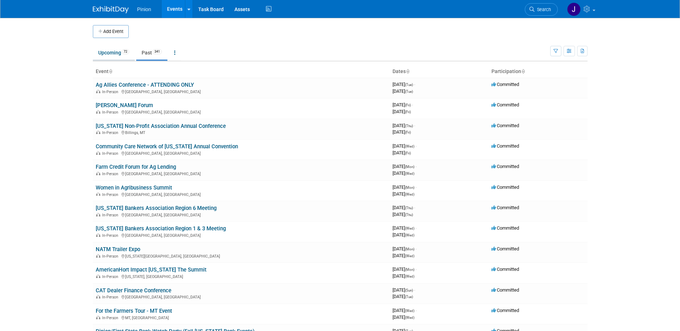
click at [116, 51] on link "Upcoming 72" at bounding box center [114, 53] width 42 height 14
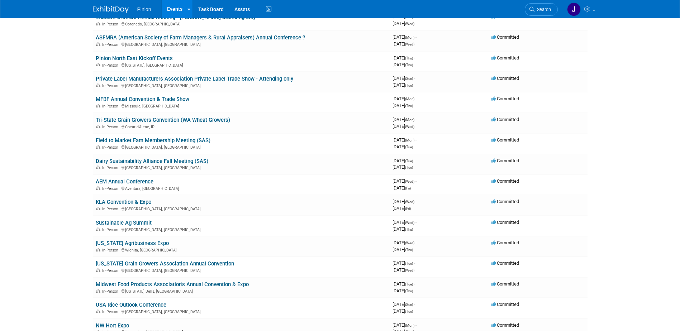
scroll to position [307, 0]
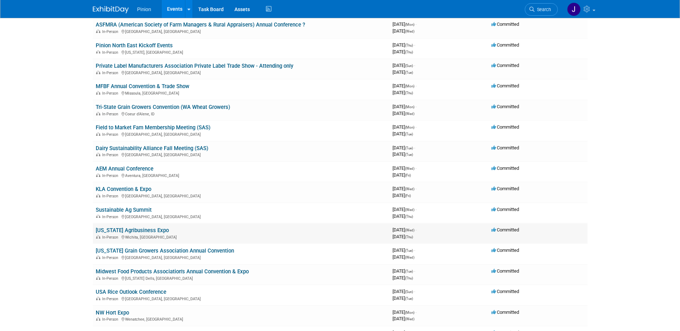
click at [141, 231] on link "[US_STATE] Agribusiness Expo" at bounding box center [132, 230] width 73 height 6
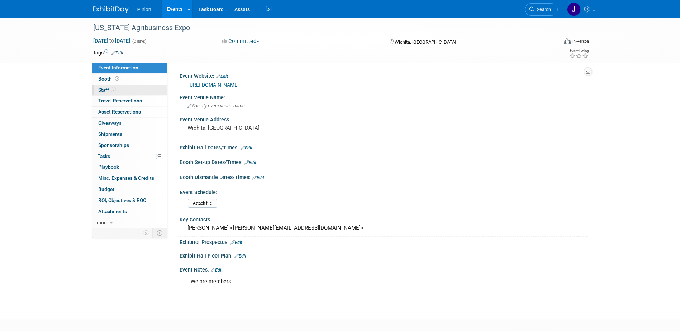
click at [113, 87] on link "2 Staff 2" at bounding box center [129, 90] width 75 height 11
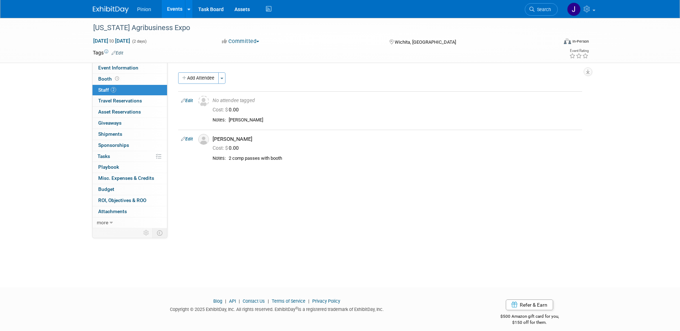
click at [115, 8] on img at bounding box center [111, 9] width 36 height 7
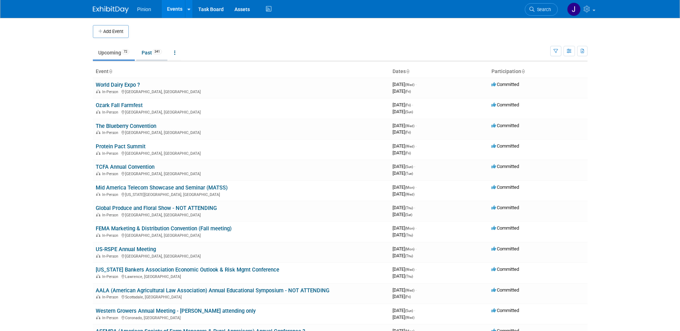
click at [154, 52] on link "Past 341" at bounding box center [151, 53] width 31 height 14
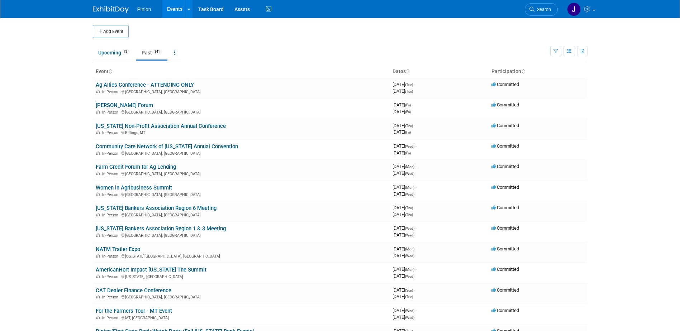
click at [110, 71] on icon at bounding box center [111, 72] width 4 height 5
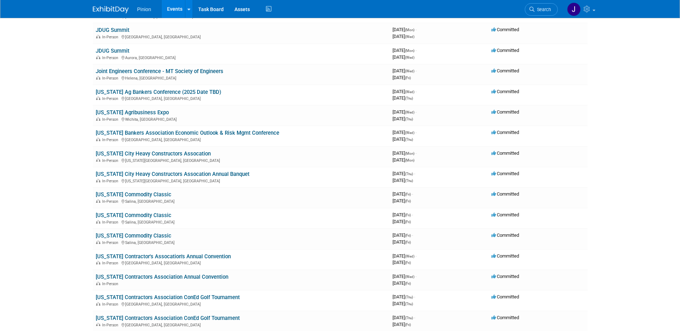
scroll to position [3401, 0]
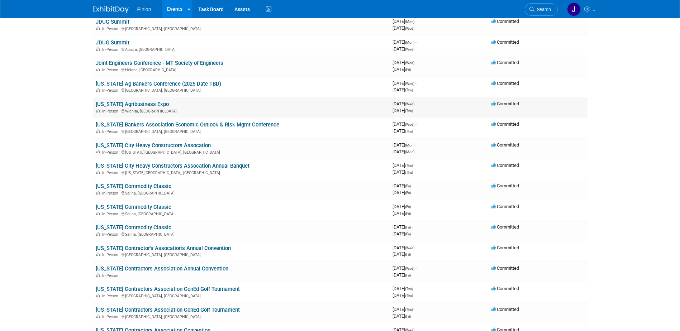
click at [144, 104] on link "[US_STATE] Agribusiness Expo" at bounding box center [132, 104] width 73 height 6
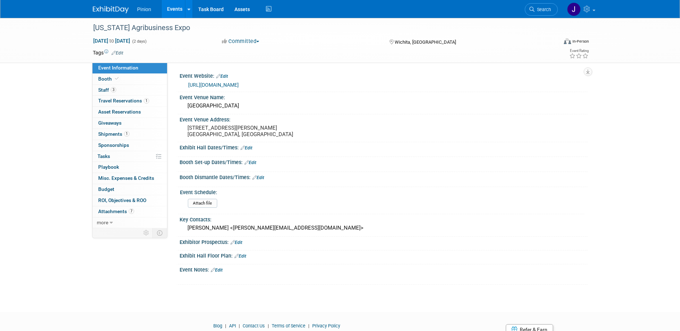
click at [122, 71] on link "Event Information" at bounding box center [129, 68] width 75 height 11
click at [119, 71] on link "Event Information" at bounding box center [129, 68] width 75 height 11
click at [116, 78] on icon at bounding box center [117, 79] width 4 height 4
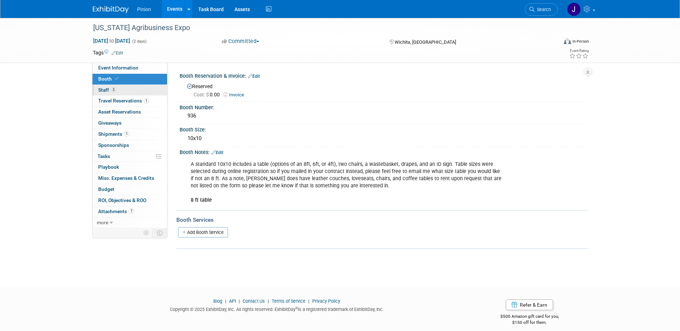
click at [120, 88] on link "3 Staff 3" at bounding box center [129, 90] width 75 height 11
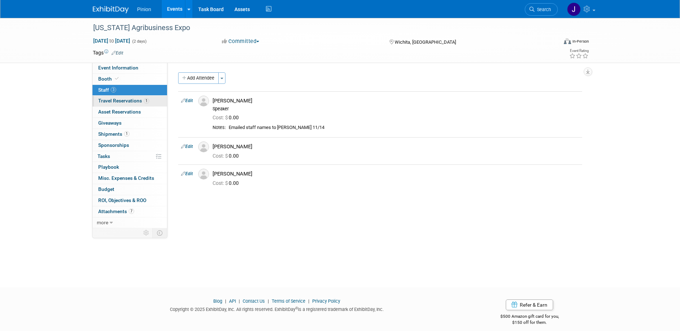
click at [123, 101] on span "Travel Reservations 1" at bounding box center [123, 101] width 51 height 6
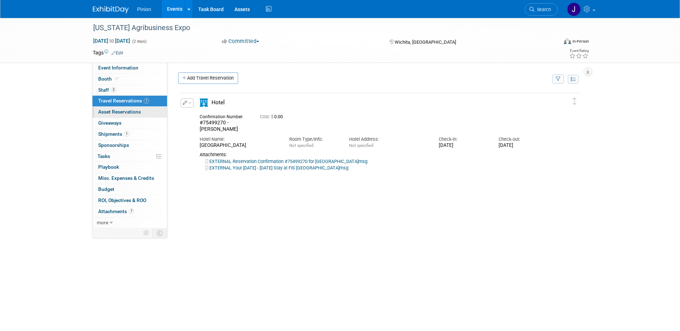
click at [129, 108] on link "0 Asset Reservations 0" at bounding box center [129, 112] width 75 height 11
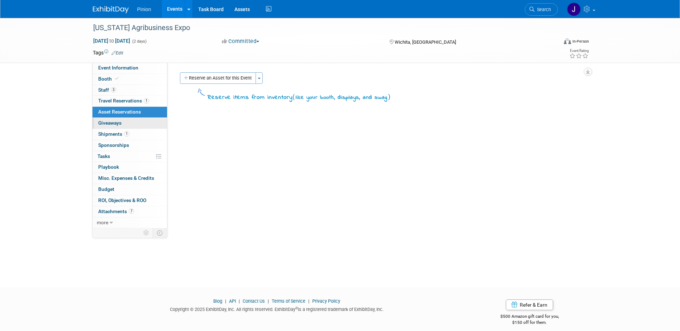
click at [115, 124] on span "Giveaways 0" at bounding box center [109, 123] width 23 height 6
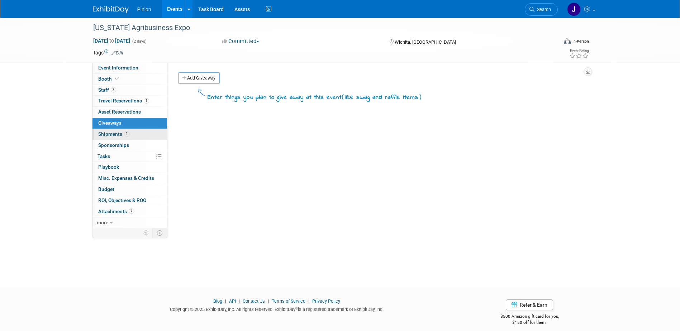
click at [111, 133] on span "Shipments 1" at bounding box center [113, 134] width 31 height 6
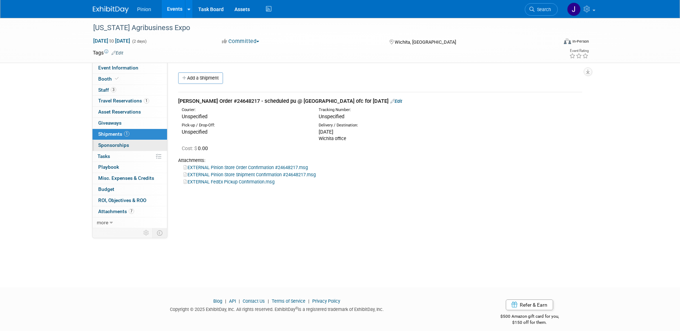
click at [112, 142] on span "Sponsorships 0" at bounding box center [113, 145] width 31 height 6
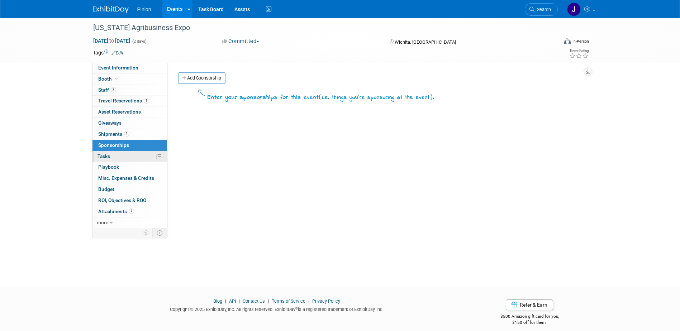
click at [110, 154] on link "0% Tasks 0%" at bounding box center [129, 156] width 75 height 11
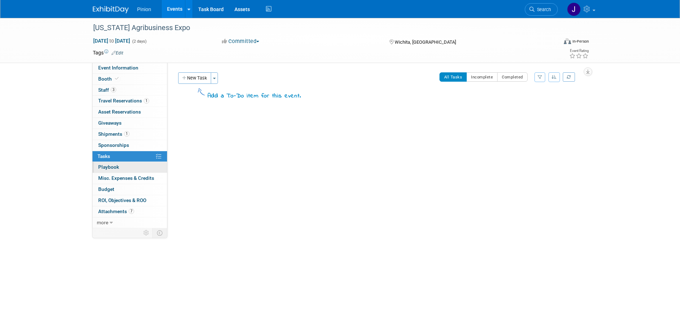
click at [113, 167] on span "Playbook 0" at bounding box center [108, 167] width 21 height 6
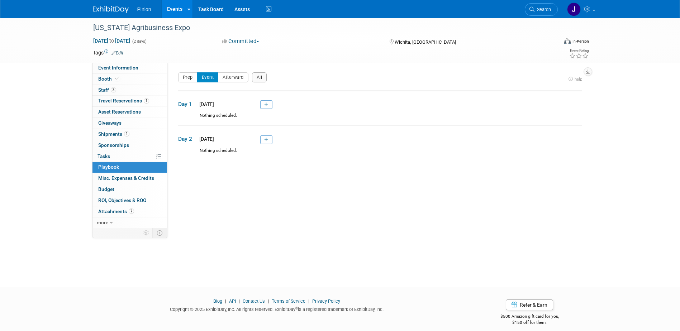
click at [112, 173] on link "0 Playbook 0" at bounding box center [129, 167] width 75 height 11
click at [116, 209] on span "Attachments 7" at bounding box center [116, 212] width 36 height 6
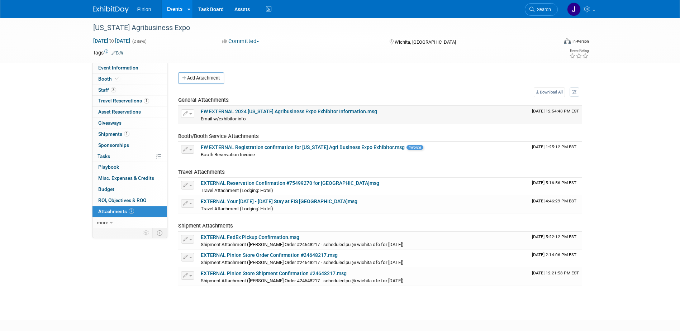
click at [257, 112] on link "FW EXTERNAL 2024 Kansas Agribusiness Expo Exhibitor Information.msg" at bounding box center [289, 112] width 176 height 6
drag, startPoint x: 122, startPoint y: 70, endPoint x: 120, endPoint y: 46, distance: 23.7
click at [122, 70] on span "Event Information" at bounding box center [118, 68] width 40 height 6
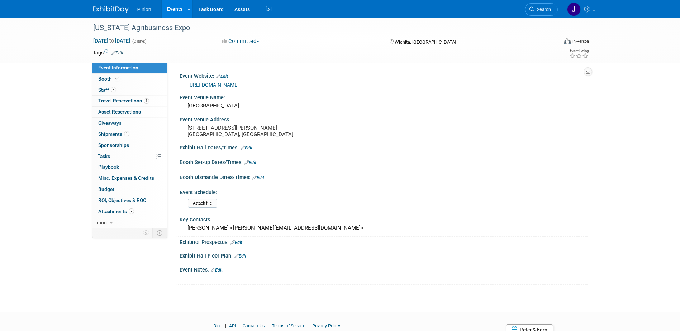
click at [118, 7] on img at bounding box center [111, 9] width 36 height 7
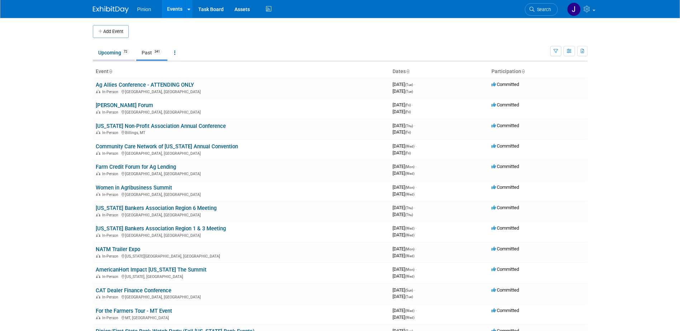
click at [118, 50] on link "Upcoming 72" at bounding box center [114, 53] width 42 height 14
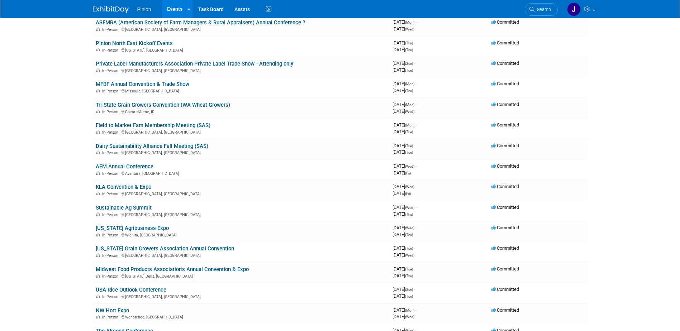
scroll to position [313, 0]
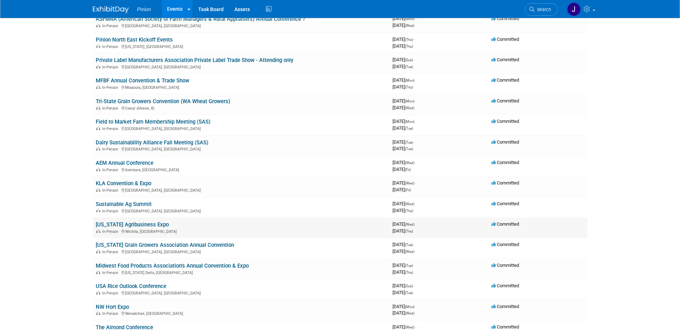
click at [135, 224] on link "[US_STATE] Agribusiness Expo" at bounding box center [132, 225] width 73 height 6
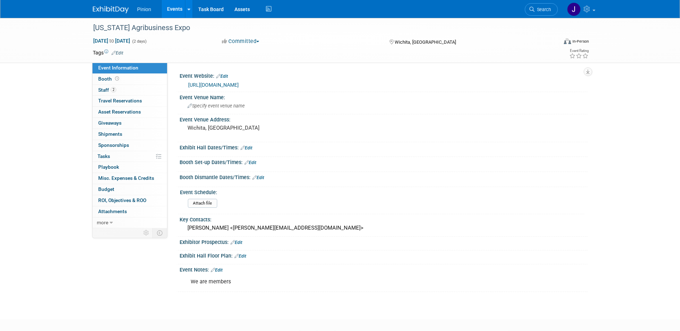
click at [229, 86] on link "[URL][DOMAIN_NAME]" at bounding box center [213, 85] width 51 height 6
click at [121, 80] on link "Booth" at bounding box center [129, 79] width 75 height 11
